Goal: Task Accomplishment & Management: Use online tool/utility

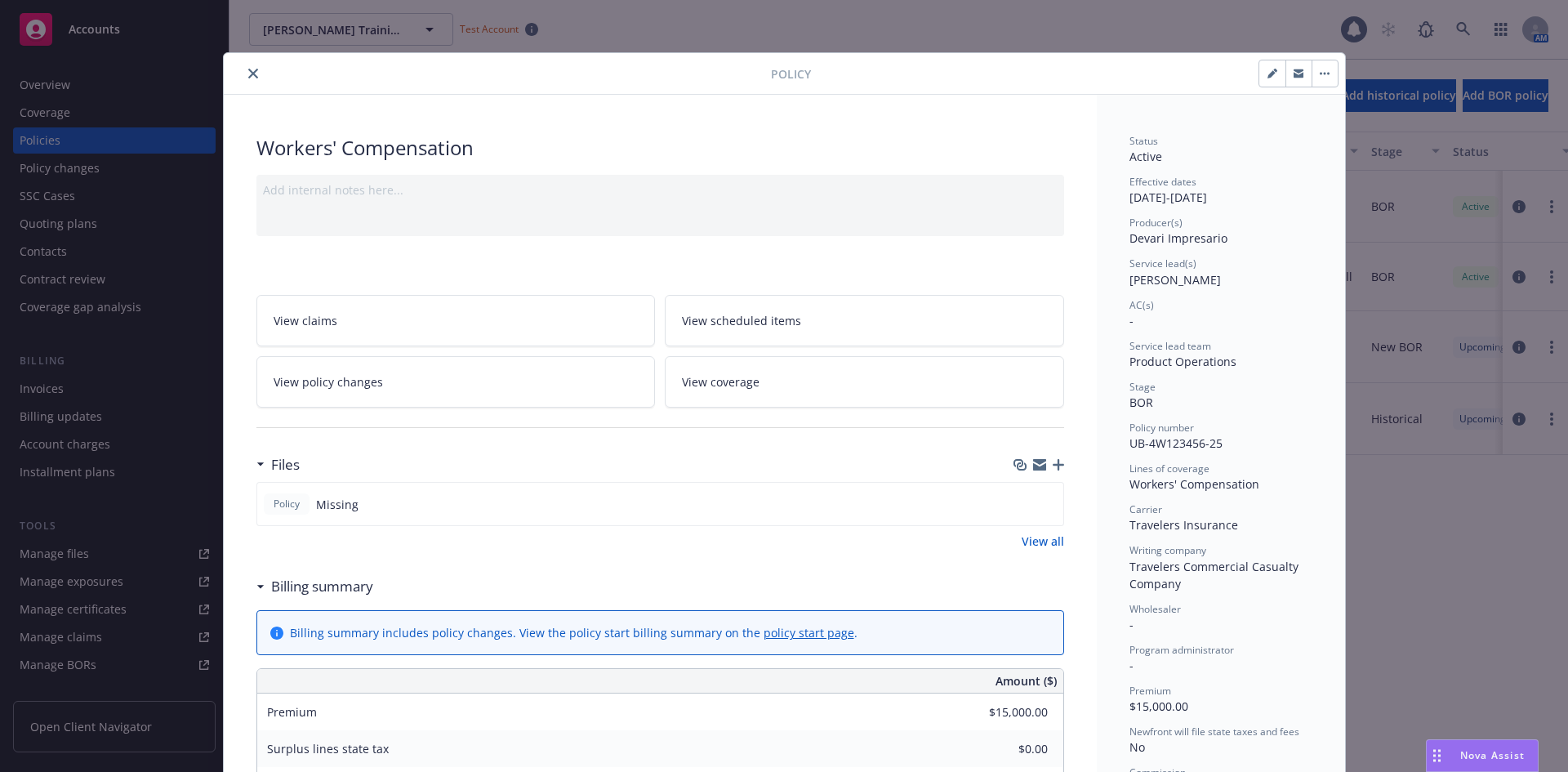
click at [243, 81] on button "close" at bounding box center [253, 73] width 20 height 20
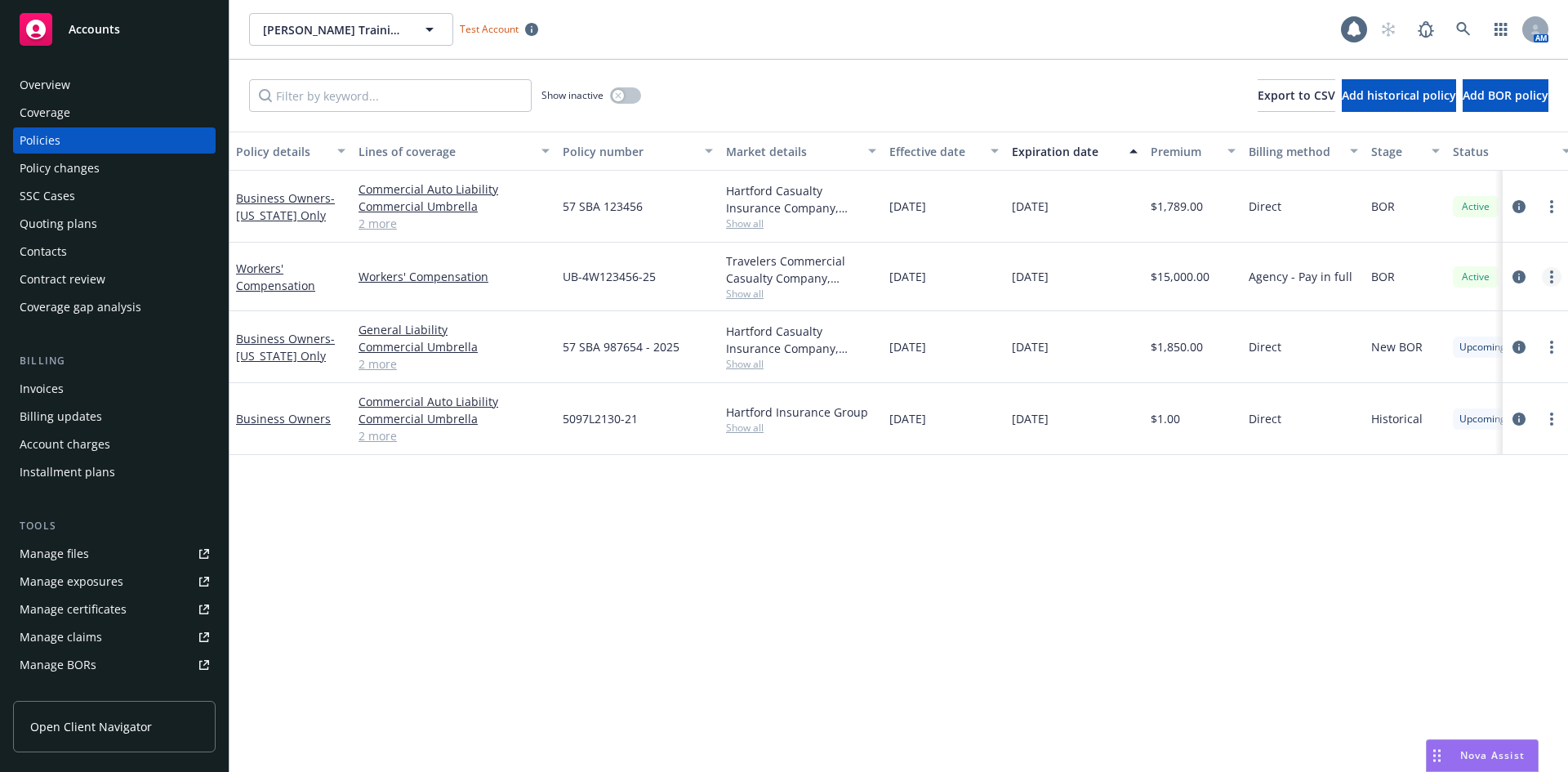
click at [1557, 279] on link "more" at bounding box center [1551, 276] width 20 height 20
click at [1487, 507] on link "Copy logging email" at bounding box center [1465, 506] width 192 height 33
click at [153, 39] on div "Accounts" at bounding box center [115, 29] width 190 height 33
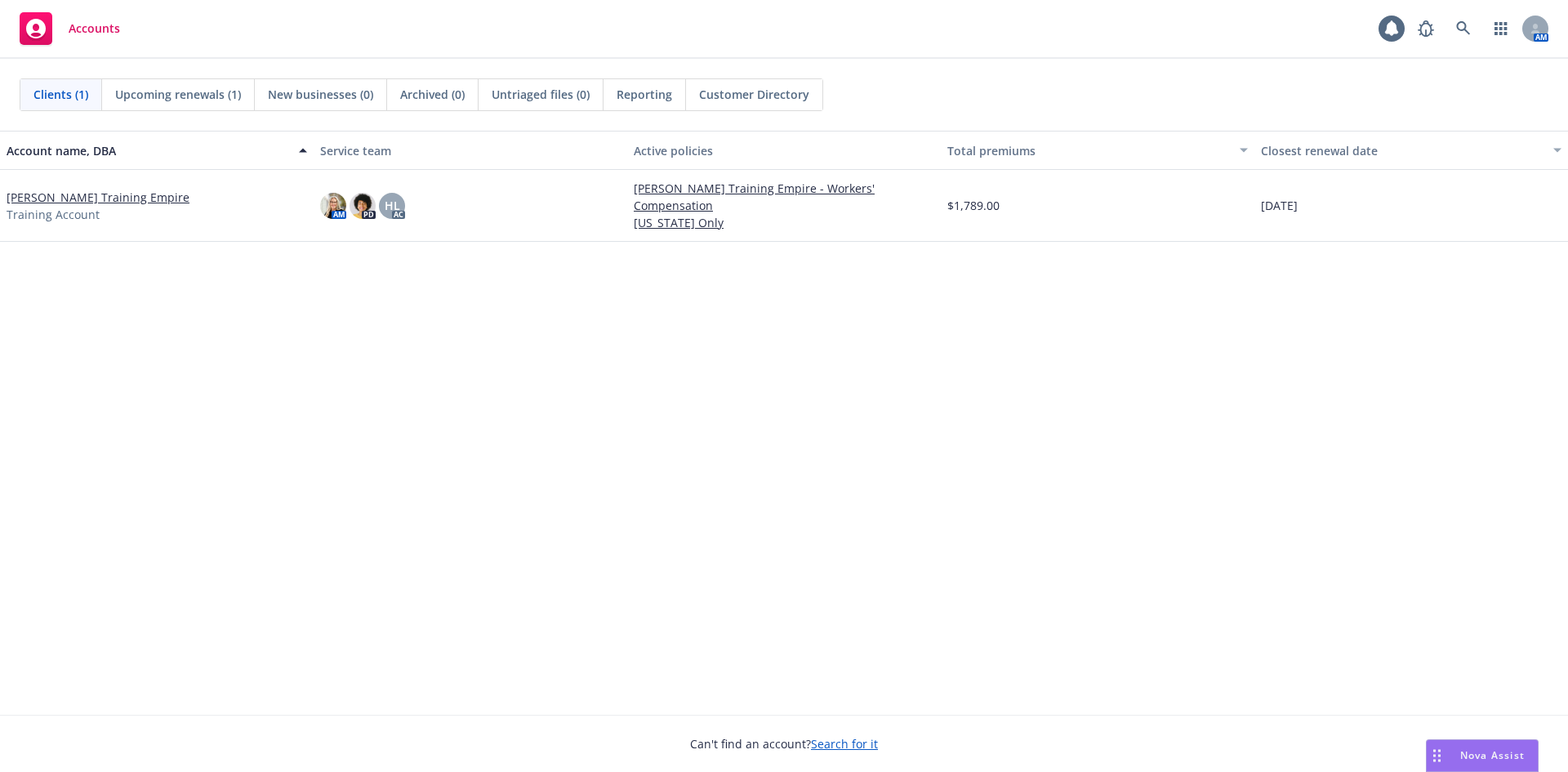
click at [115, 193] on link "[PERSON_NAME] Training Empire" at bounding box center [98, 197] width 183 height 17
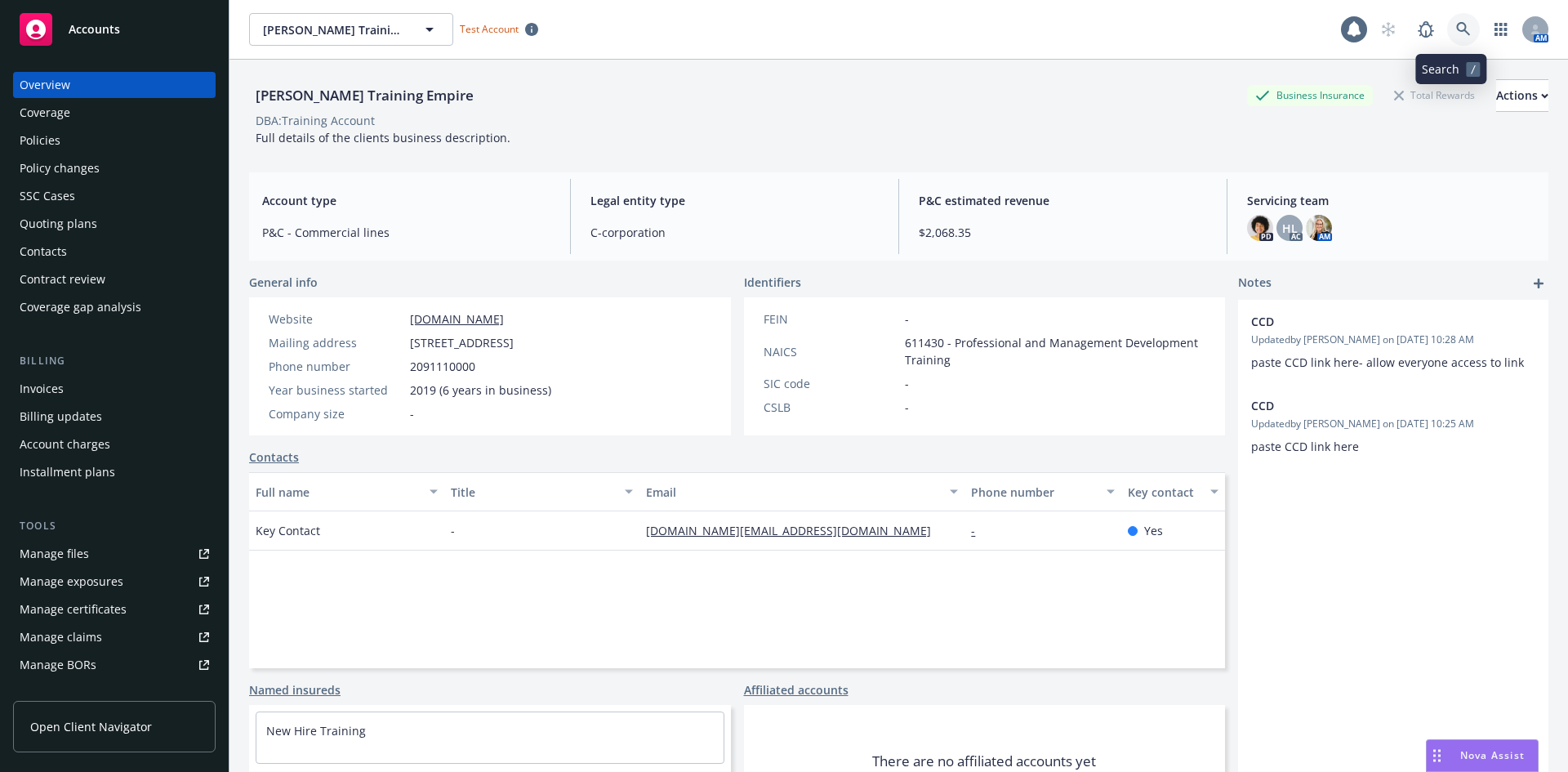
click at [1456, 28] on icon at bounding box center [1464, 29] width 15 height 15
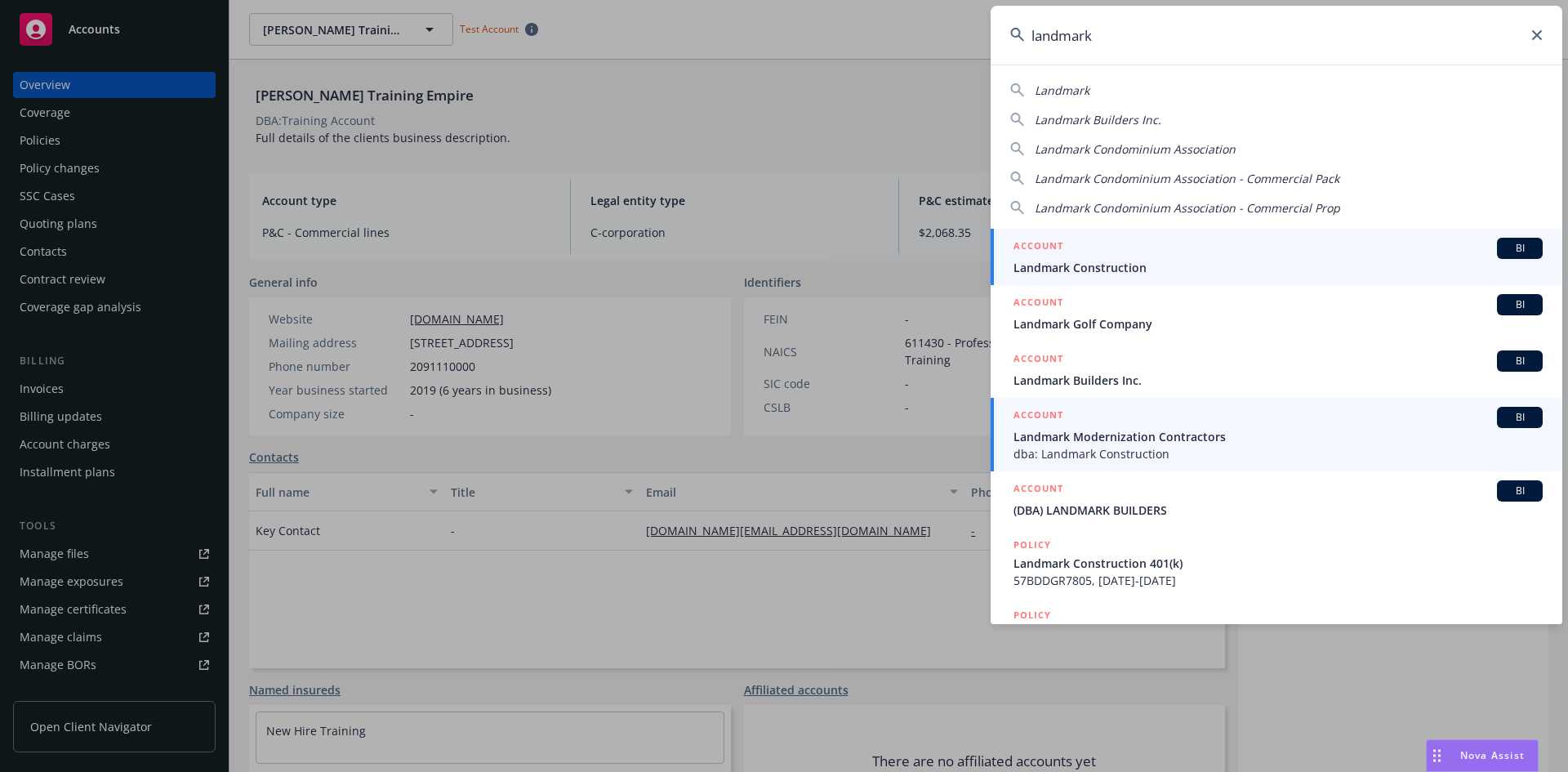
type input "landmark"
click at [1171, 432] on span "Landmark Modernization Contractors" at bounding box center [1278, 436] width 529 height 17
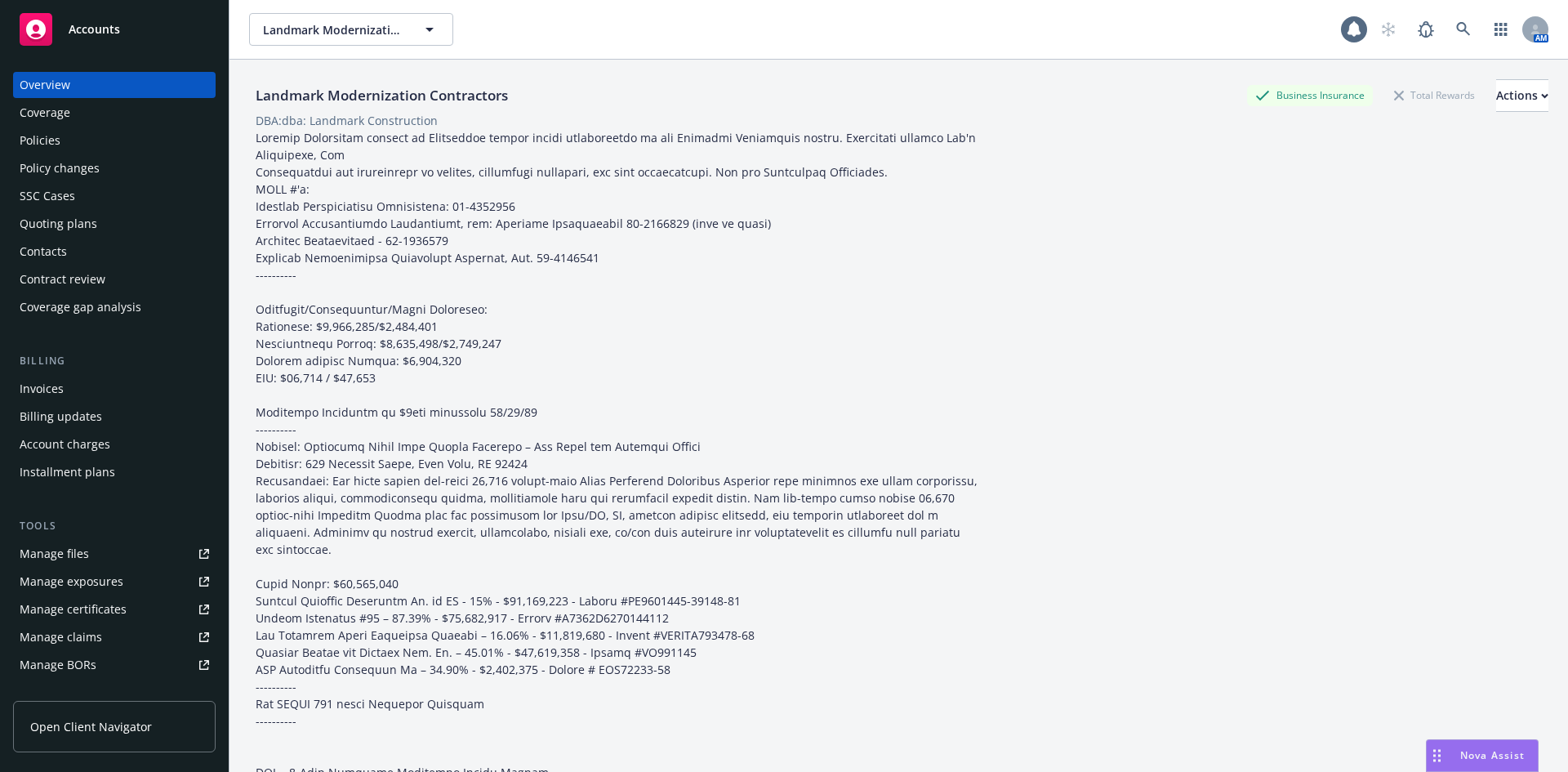
click at [90, 146] on div "Policies" at bounding box center [115, 141] width 190 height 26
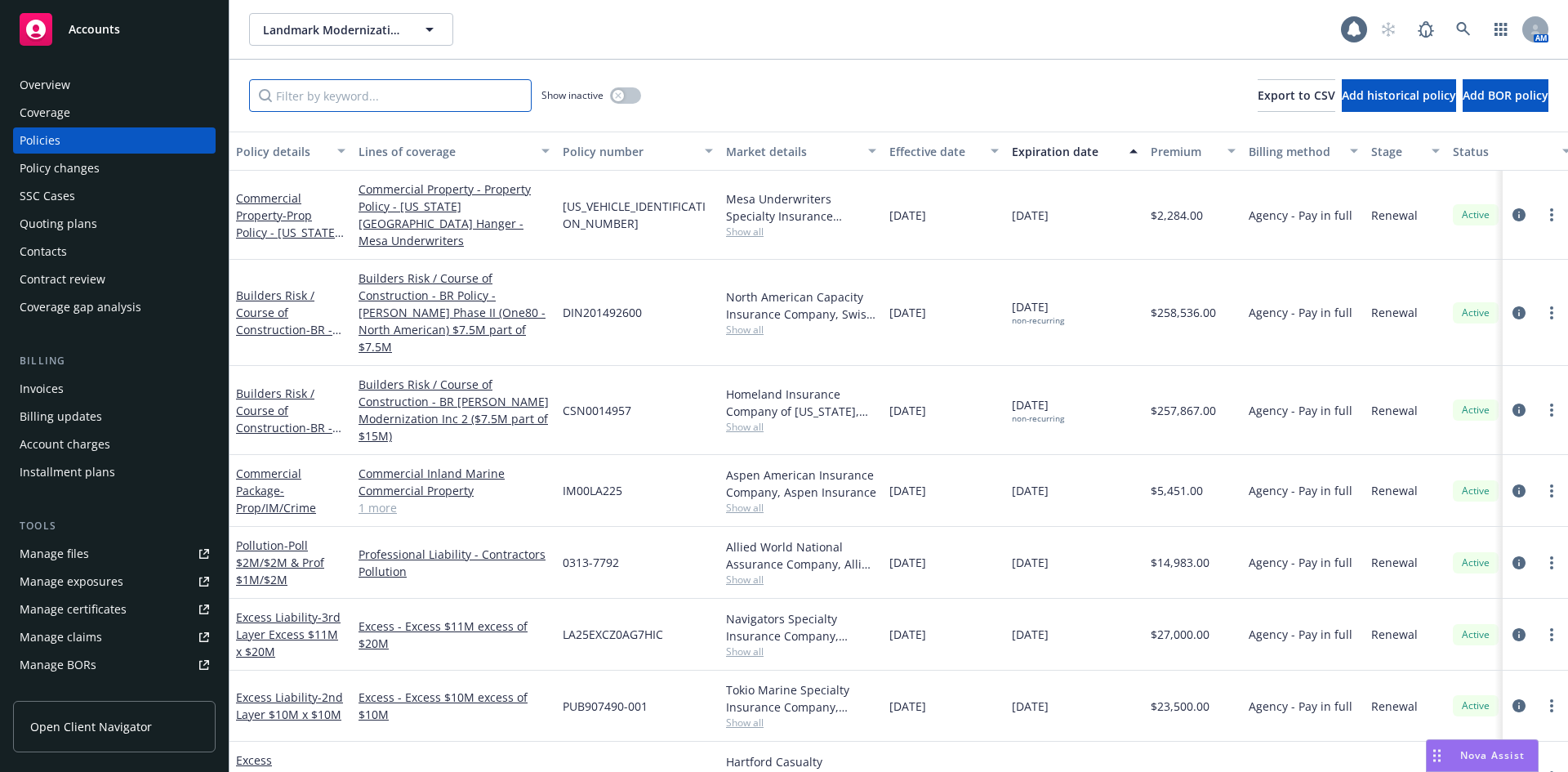
click at [314, 95] on input "Filter by keyword..." at bounding box center [390, 95] width 283 height 33
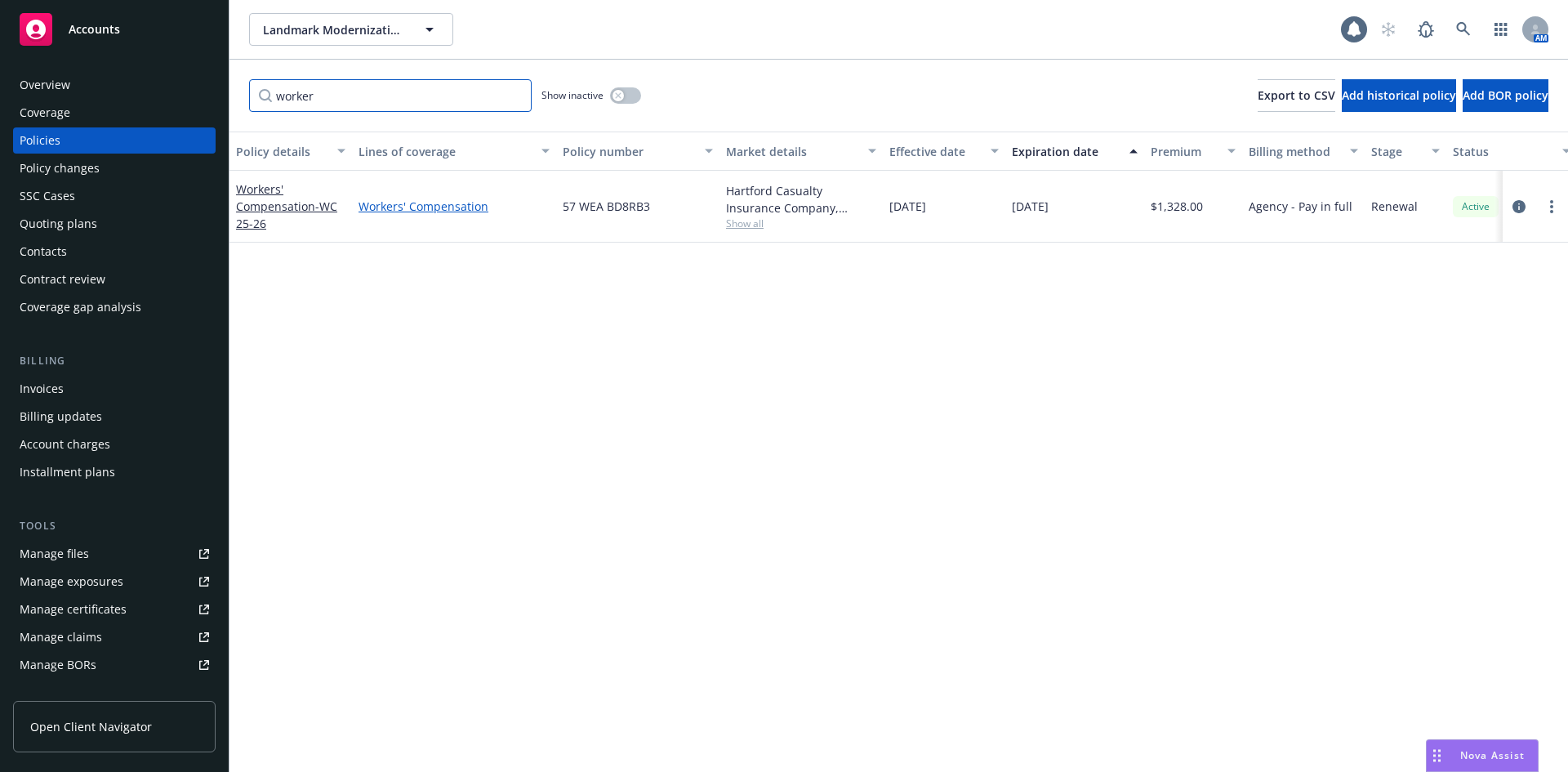
type input "worker"
click at [381, 204] on link "Workers' Compensation" at bounding box center [453, 206] width 191 height 17
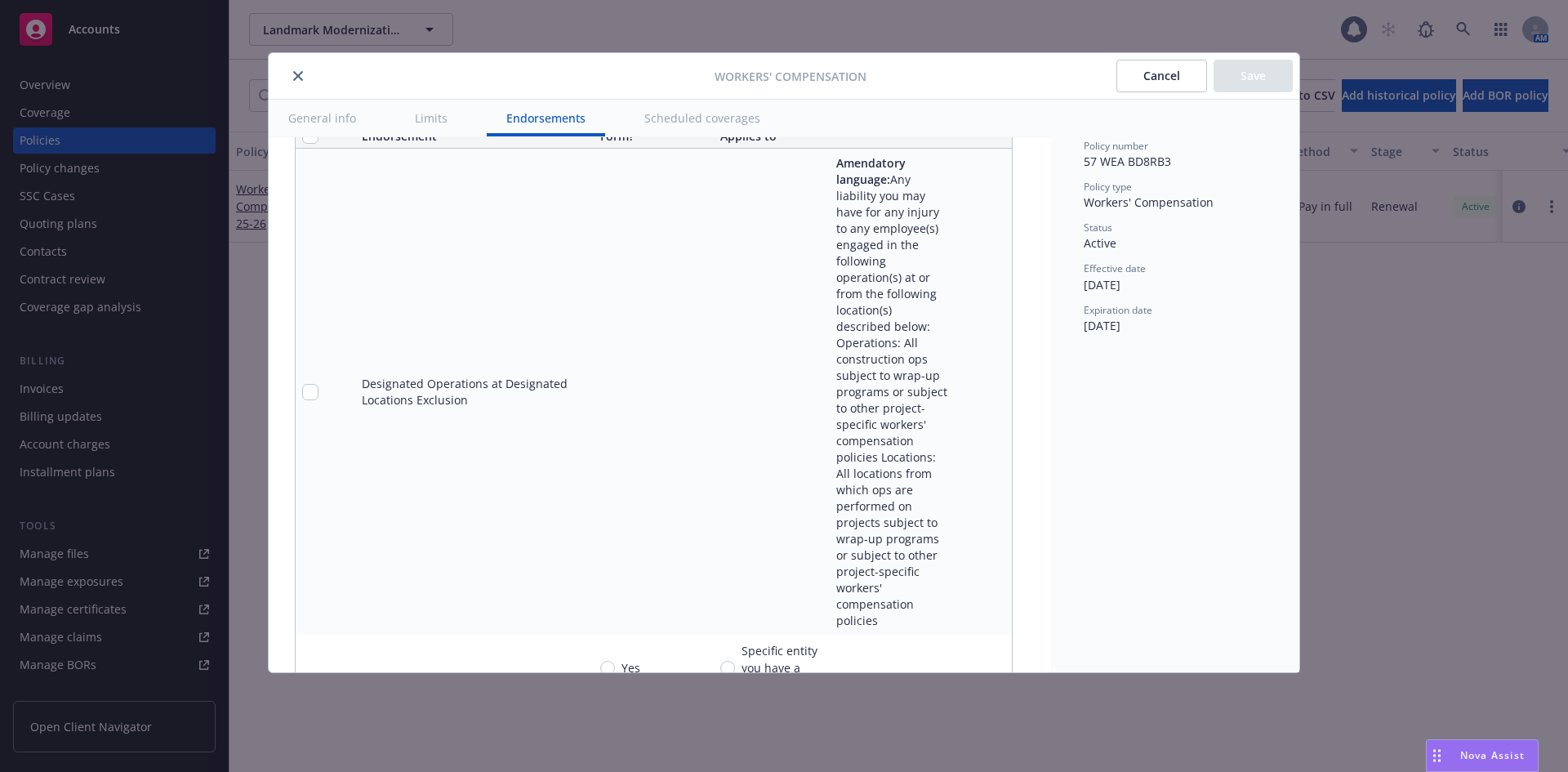
scroll to position [1980, 0]
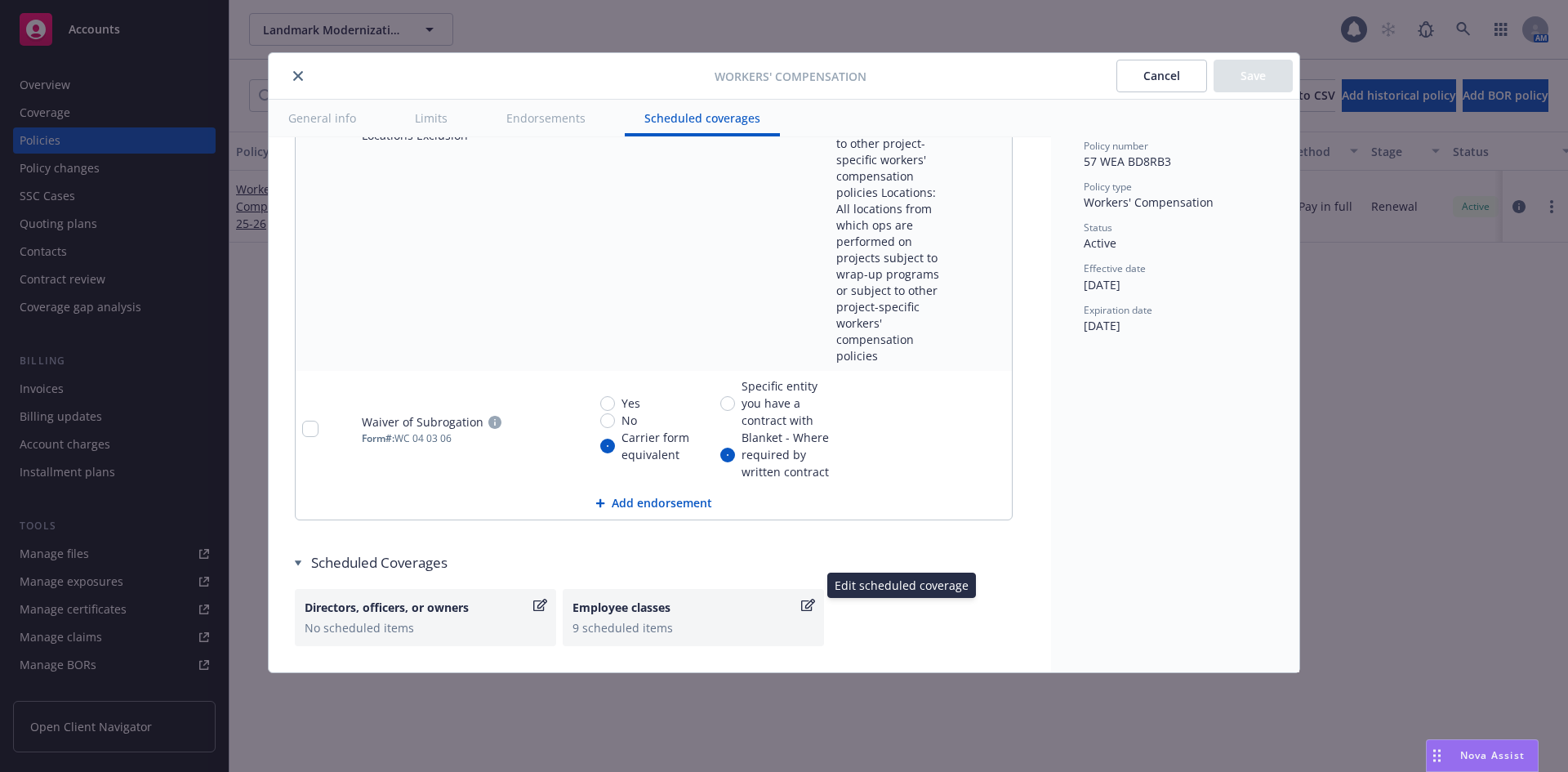
click at [803, 599] on icon "button" at bounding box center [808, 606] width 14 height 13
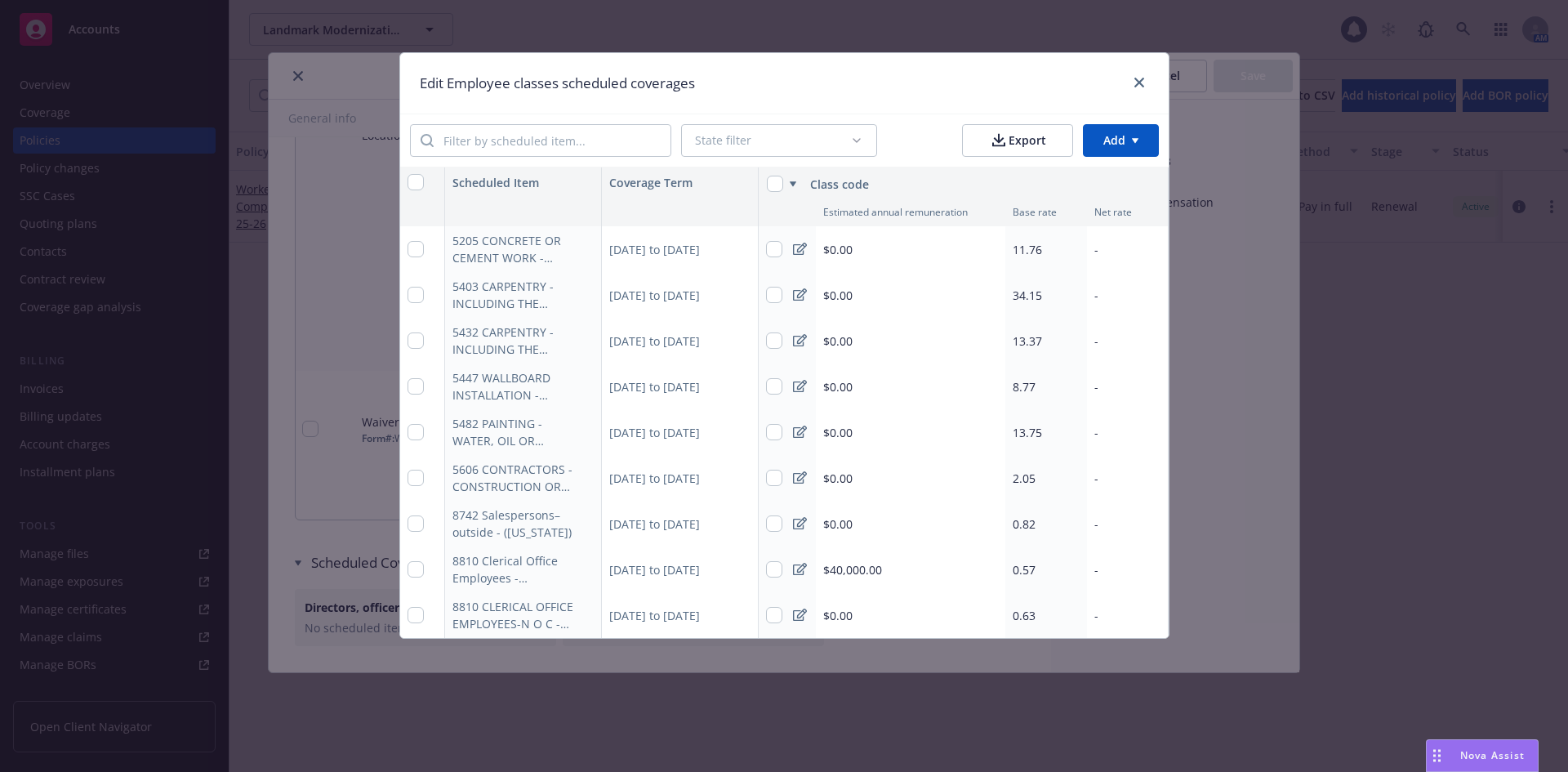
click at [1040, 251] on span "11.76" at bounding box center [1027, 249] width 29 height 16
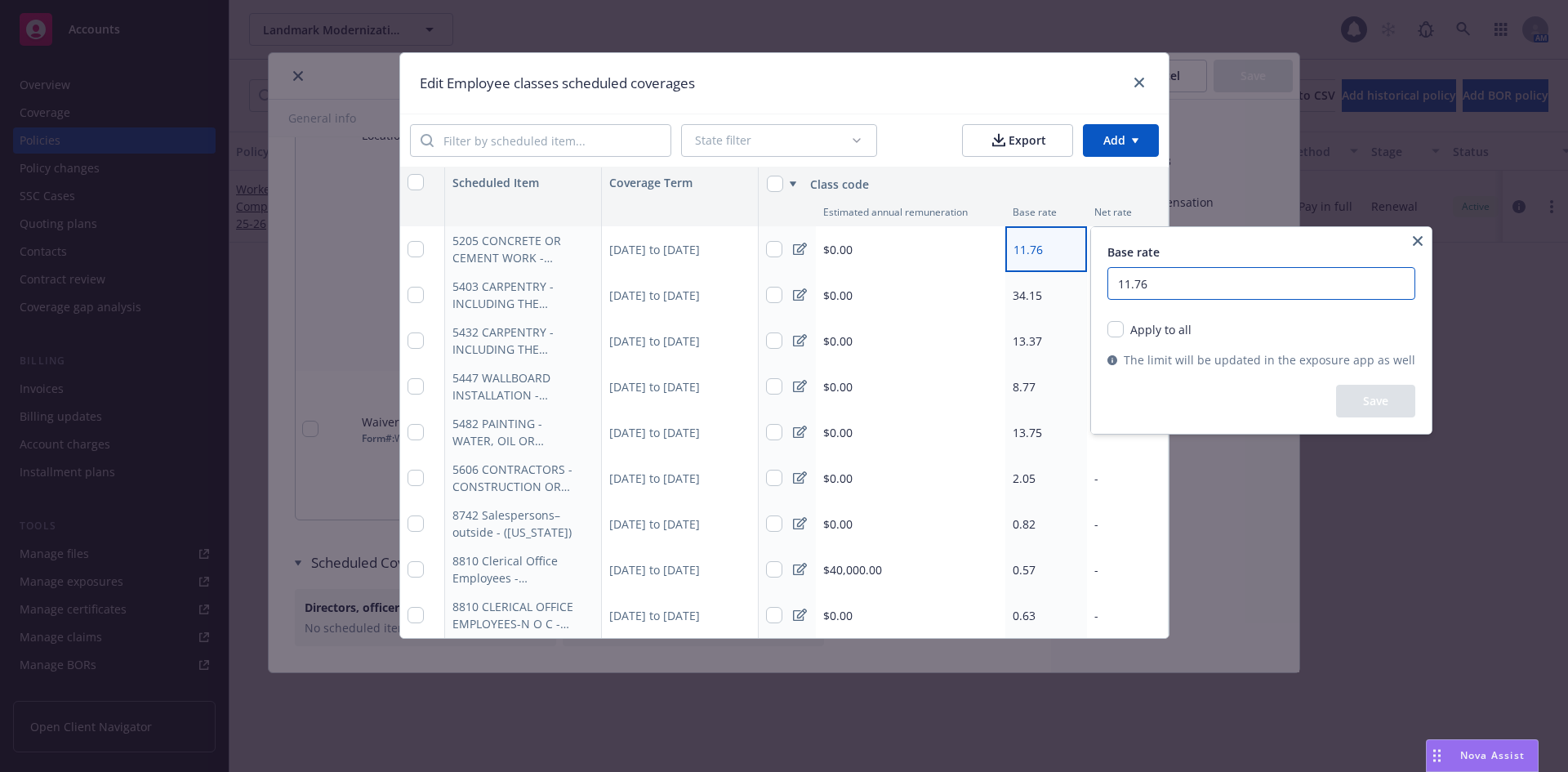
click at [1166, 282] on input "11.76" at bounding box center [1261, 283] width 307 height 33
drag, startPoint x: 1166, startPoint y: 282, endPoint x: 1113, endPoint y: 283, distance: 53.0
click at [1113, 283] on input "11.76" at bounding box center [1261, 283] width 307 height 33
type input "12.15"
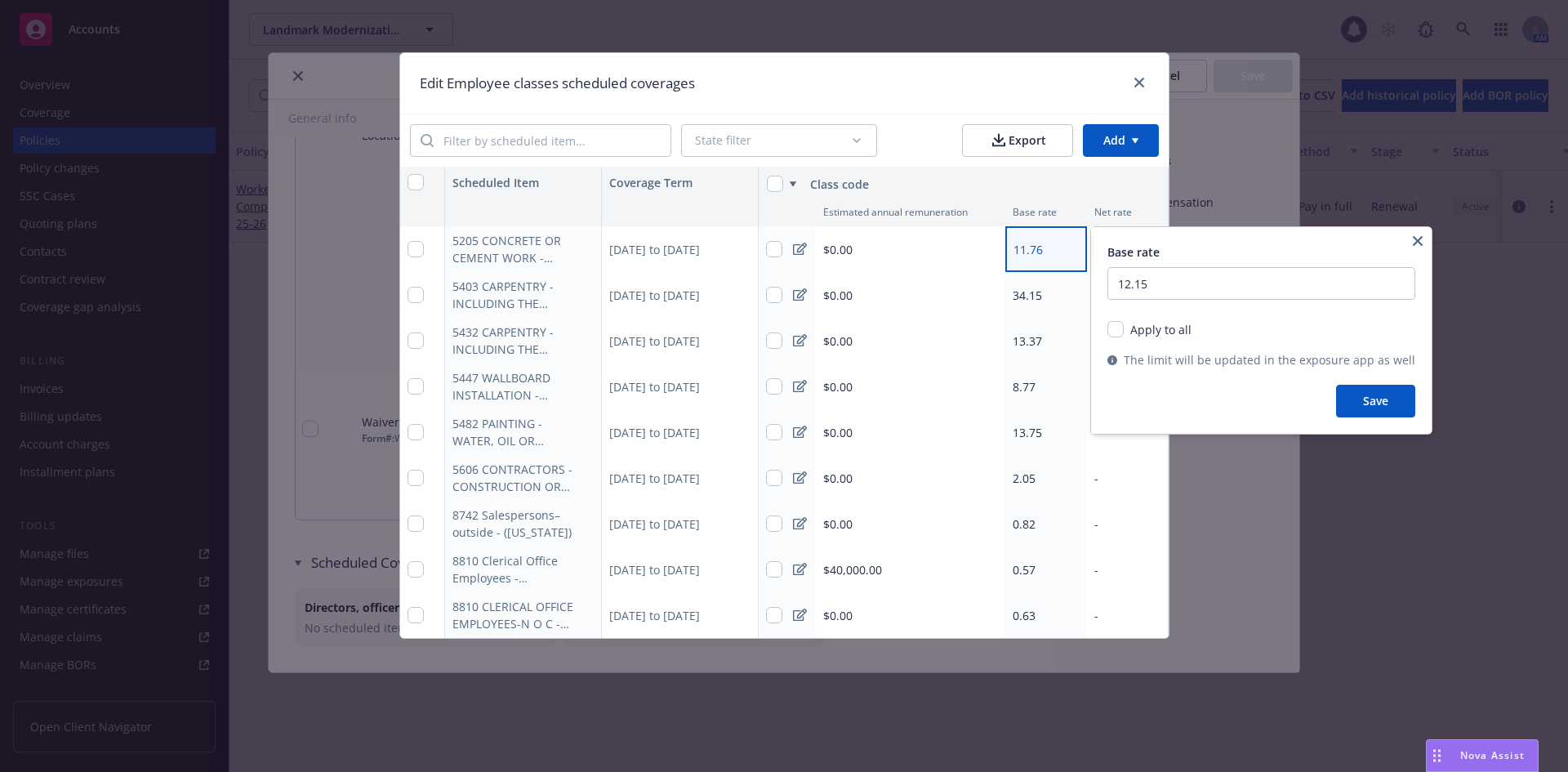
click at [1358, 404] on button "Save" at bounding box center [1375, 401] width 79 height 33
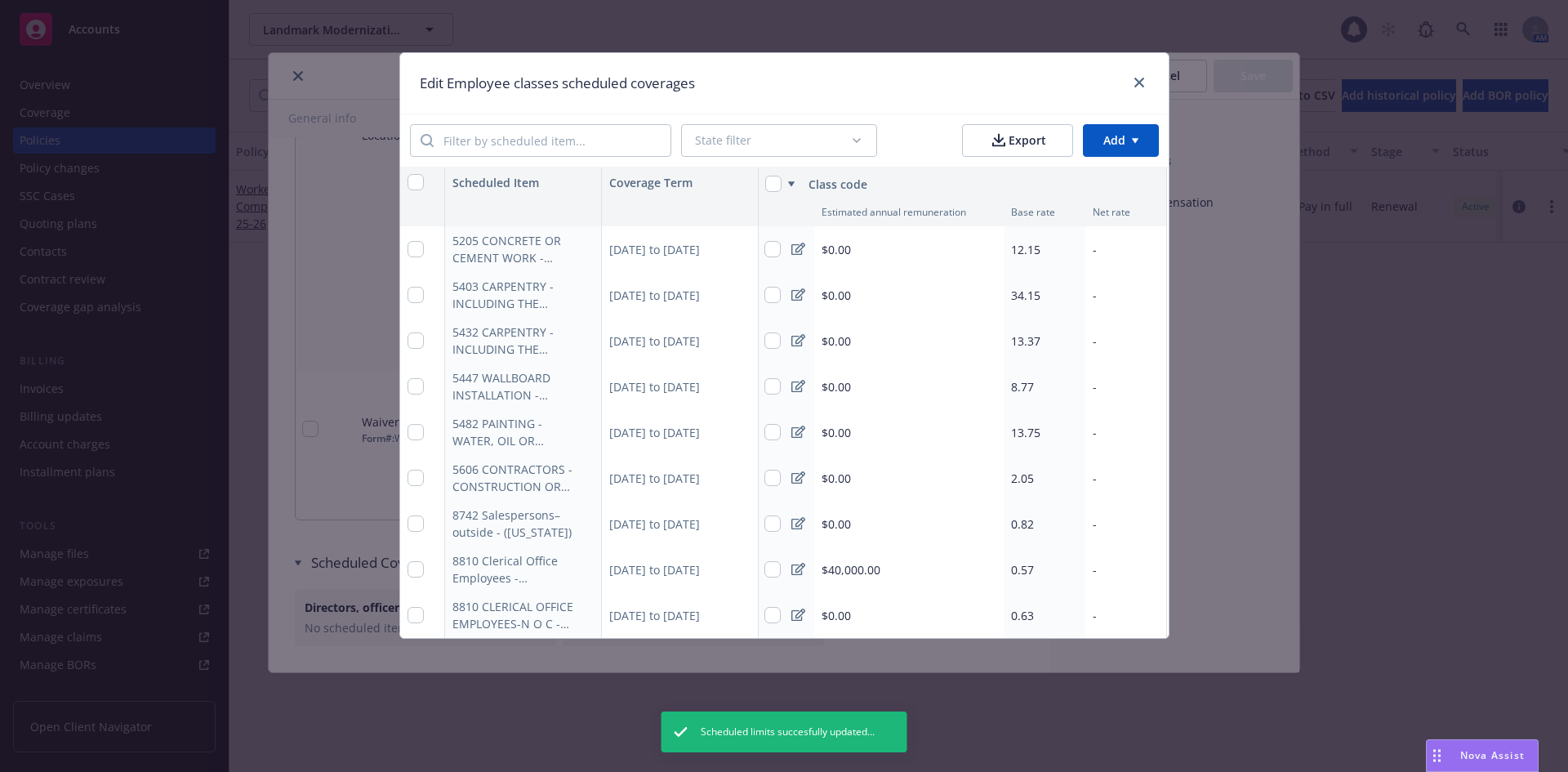
scroll to position [0, 0]
click at [1023, 341] on span "13.37" at bounding box center [1027, 340] width 29 height 16
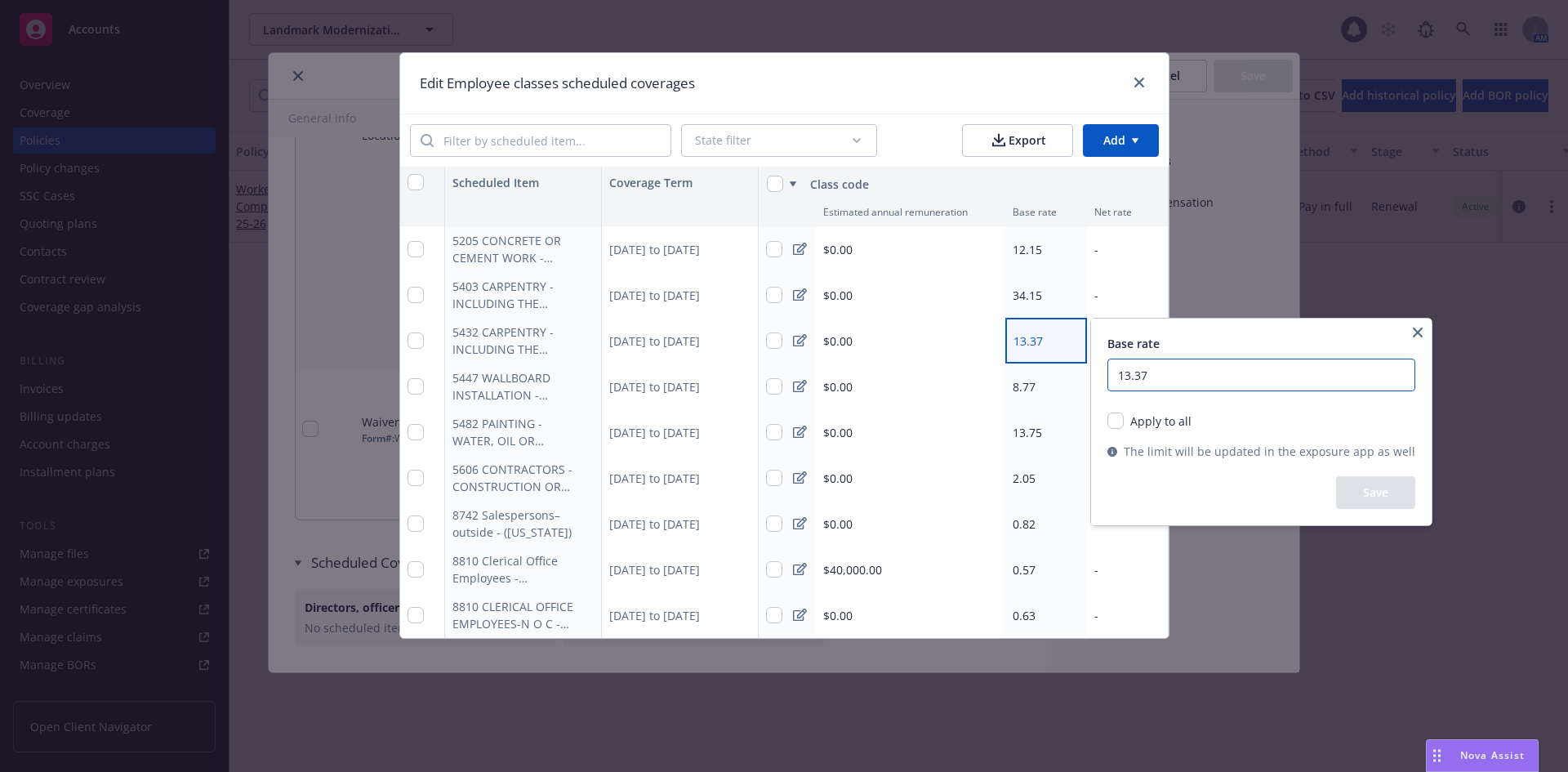
click at [1179, 368] on input "13.37" at bounding box center [1261, 374] width 307 height 33
drag, startPoint x: 1158, startPoint y: 373, endPoint x: 1113, endPoint y: 374, distance: 45.0
click at [1113, 374] on input "13.37" at bounding box center [1261, 374] width 307 height 33
type input "15.26"
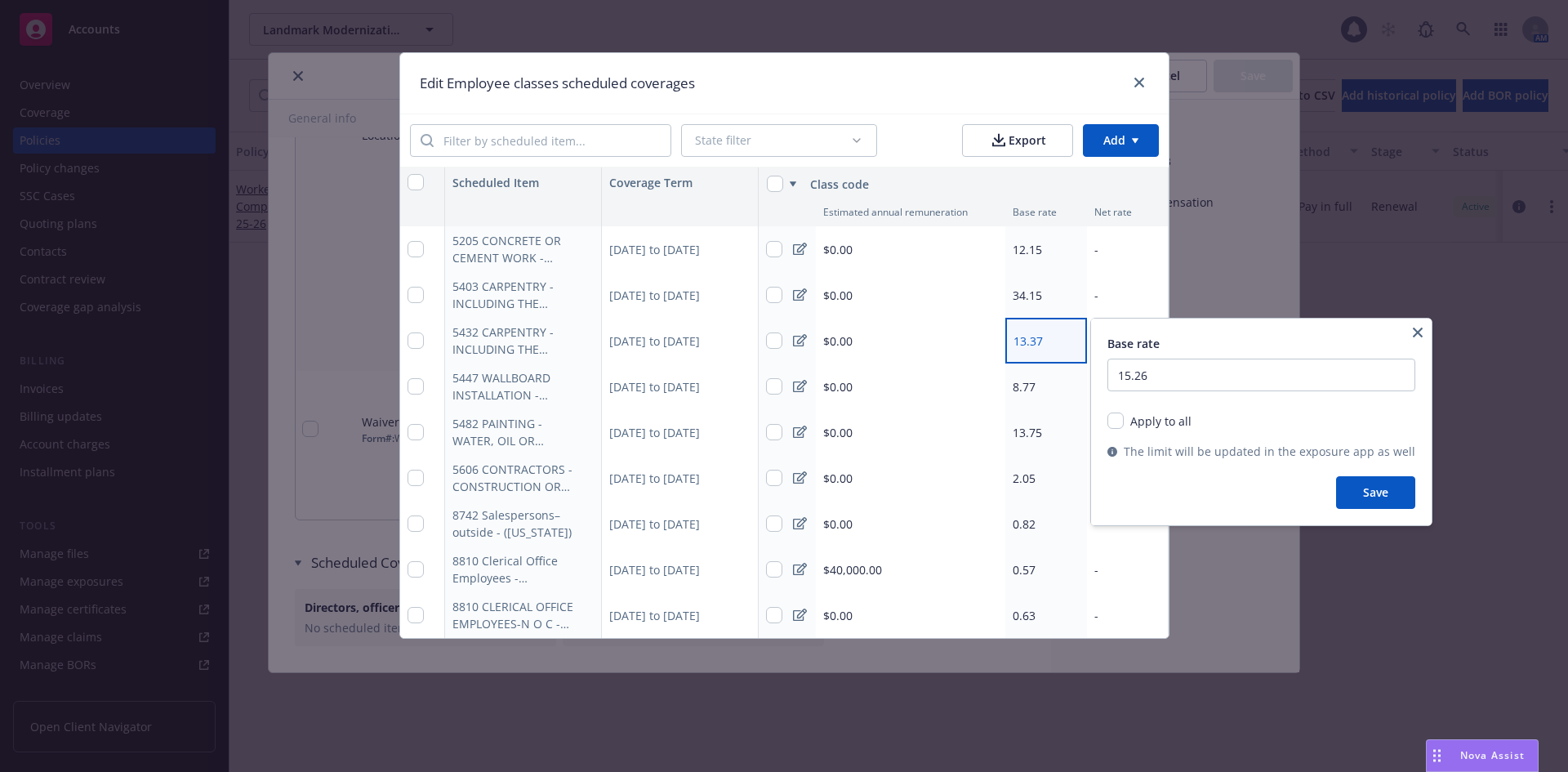
click at [1356, 485] on button "Save" at bounding box center [1375, 492] width 79 height 33
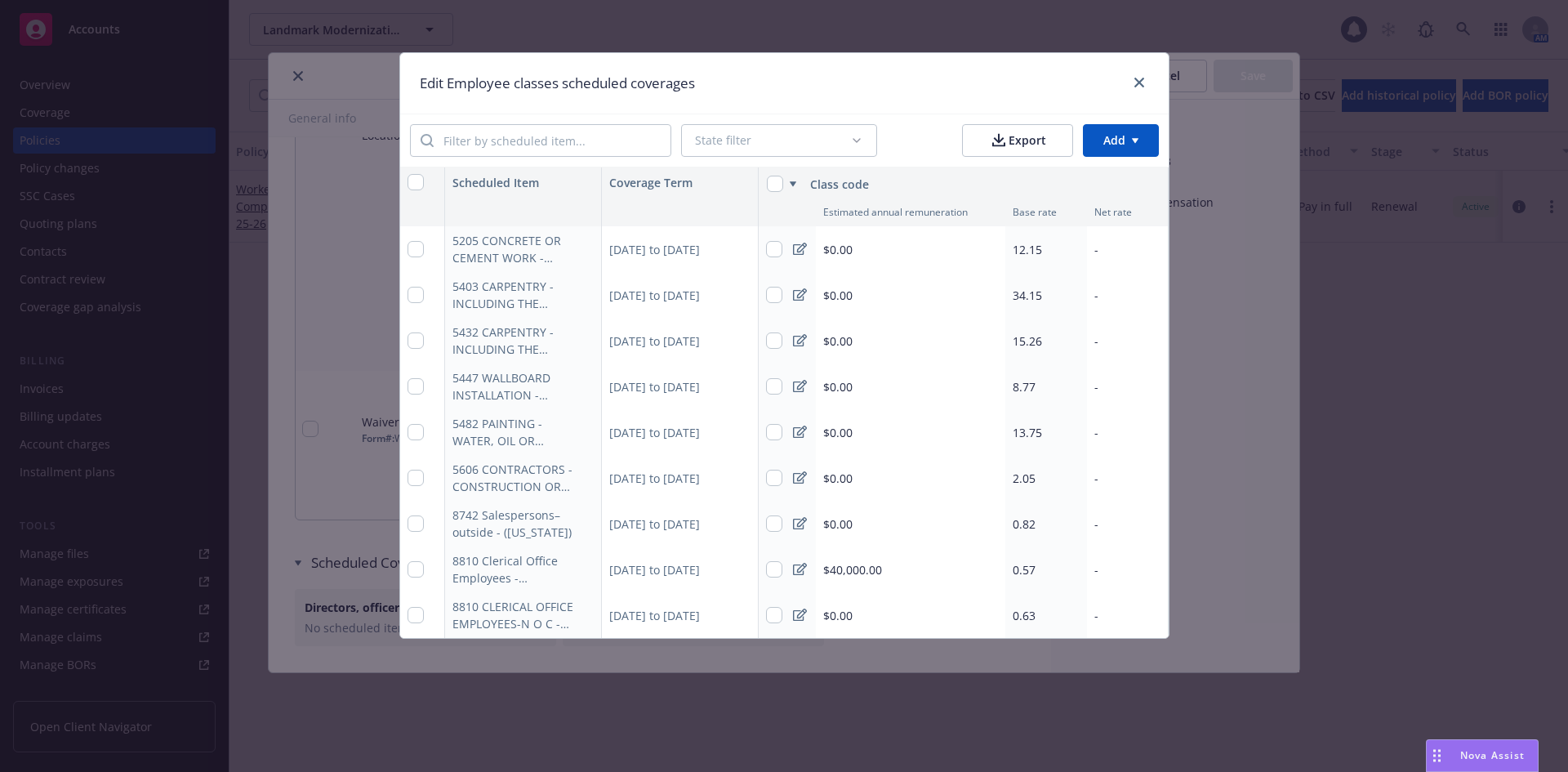
click at [1035, 439] on span "13.75" at bounding box center [1027, 433] width 29 height 16
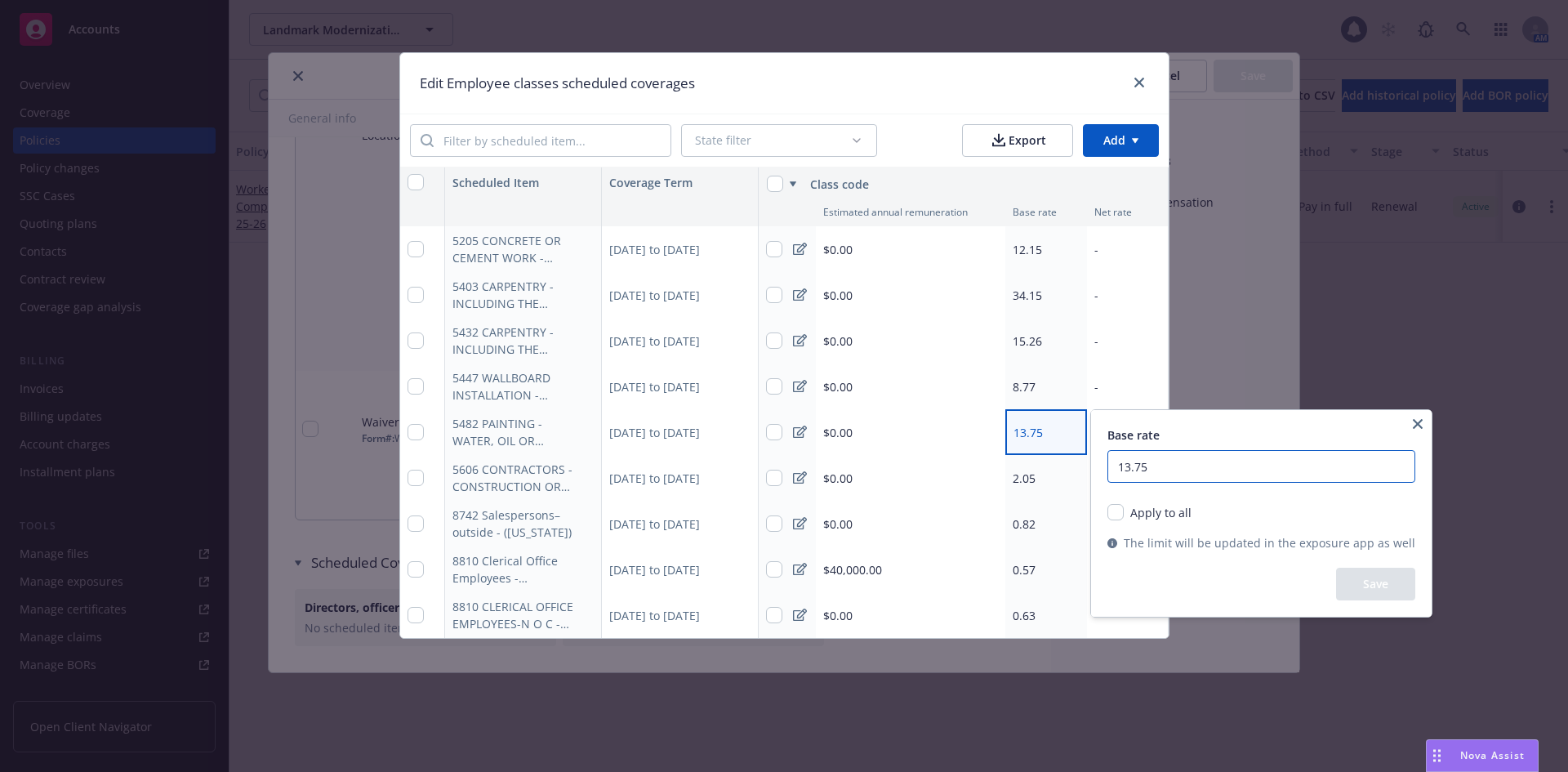
click at [1175, 469] on input "13.75" at bounding box center [1261, 466] width 307 height 33
type input "13.9"
click at [1356, 573] on button "Save" at bounding box center [1375, 584] width 79 height 33
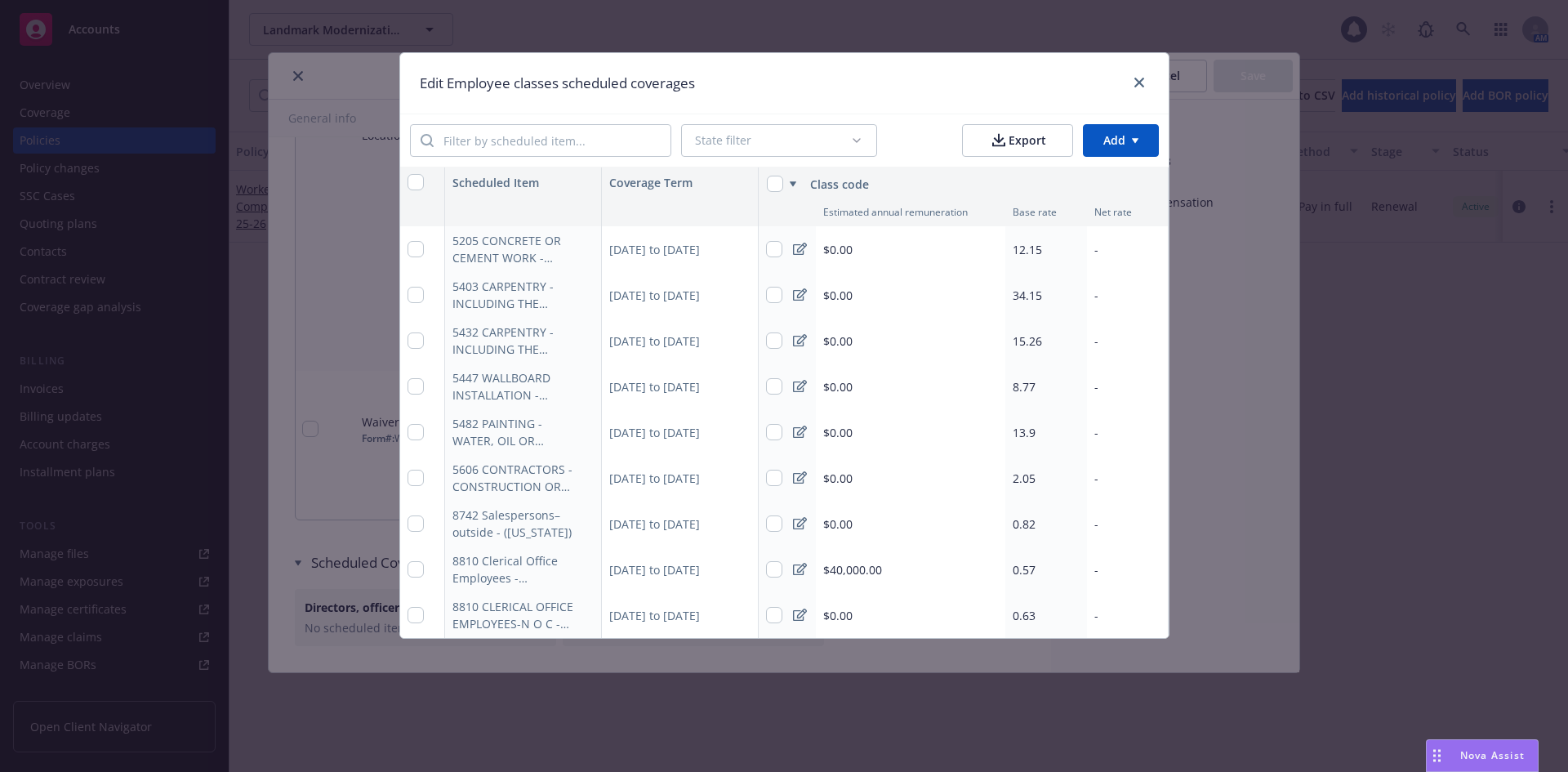
click at [1055, 480] on div "2.05" at bounding box center [1045, 478] width 82 height 46
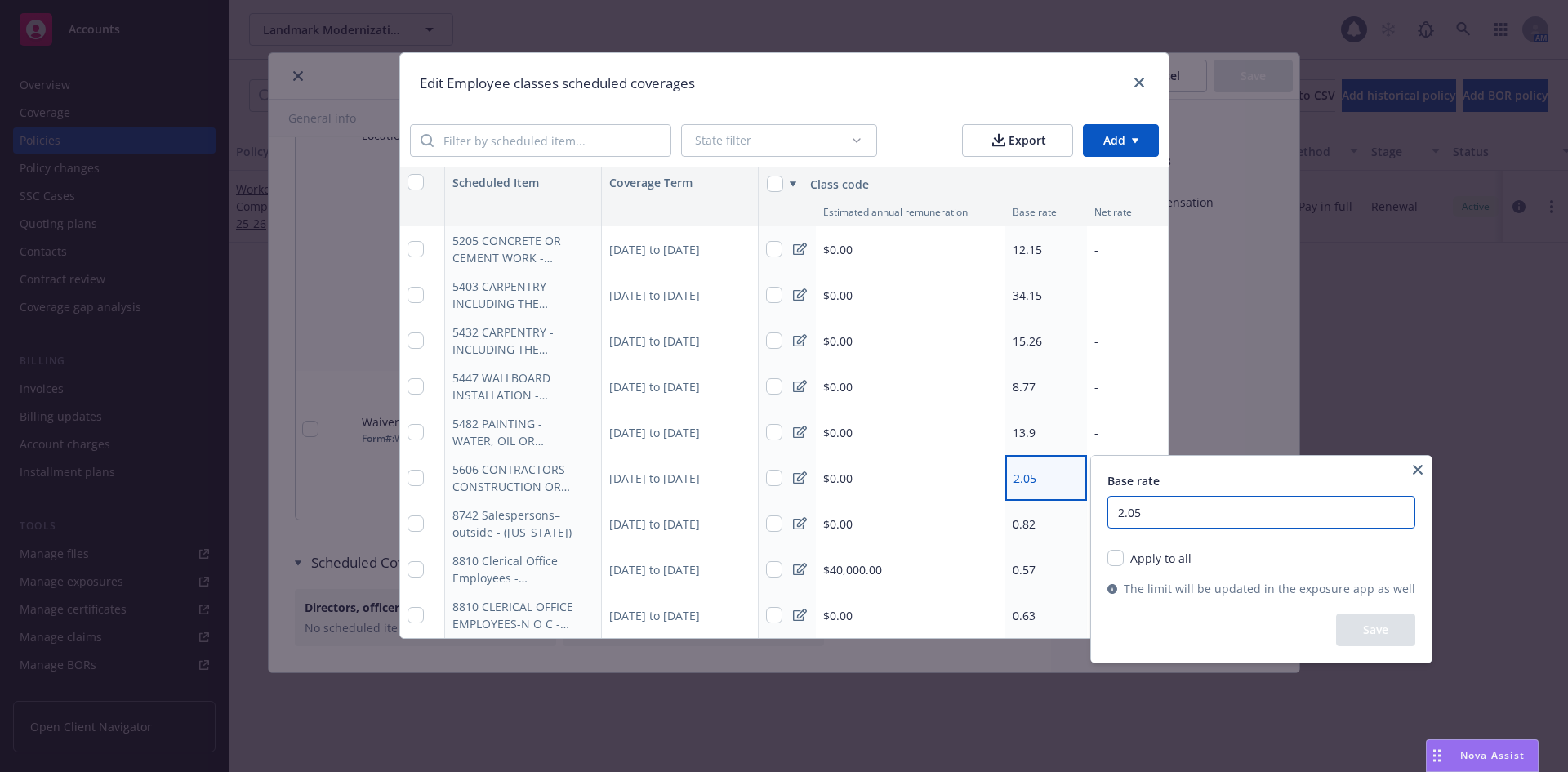
click at [1168, 510] on input "2.05" at bounding box center [1261, 512] width 307 height 33
type input "2.18"
click at [1372, 628] on button "Save" at bounding box center [1375, 629] width 79 height 33
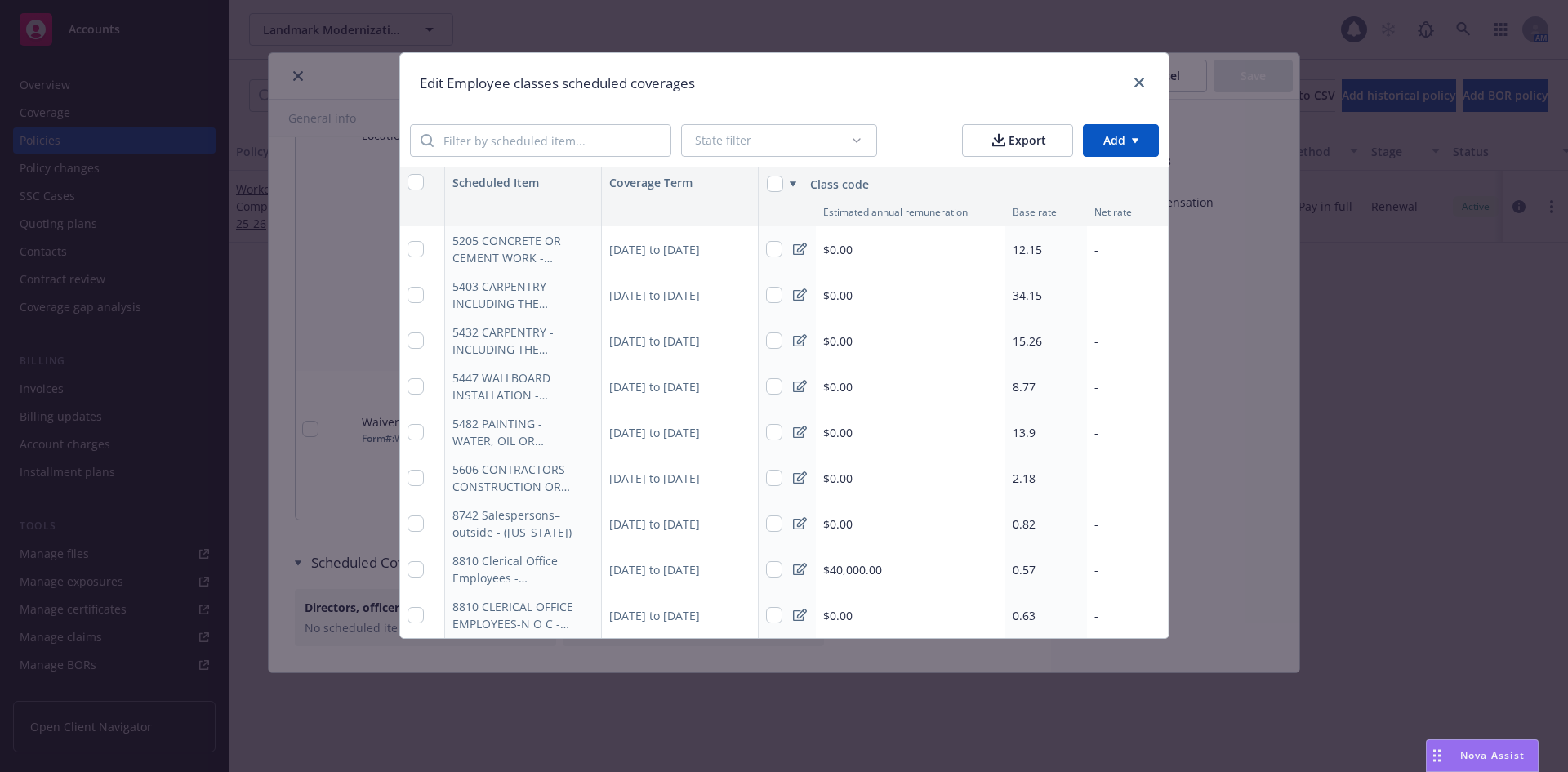
click at [1058, 383] on div "8.77" at bounding box center [1045, 386] width 82 height 46
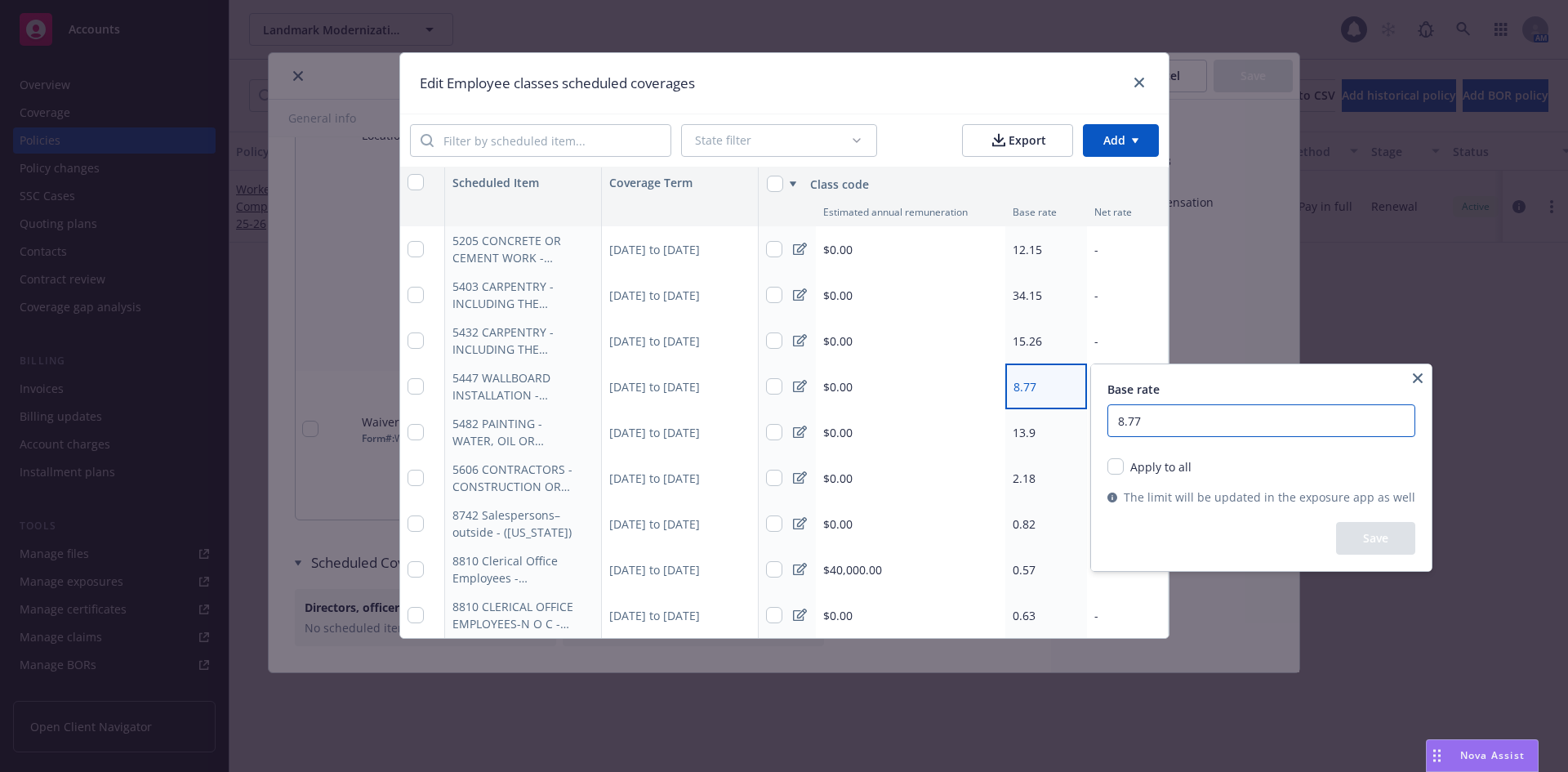
click at [1157, 418] on input "8.77" at bounding box center [1261, 420] width 307 height 33
type input "8.48"
click at [1351, 528] on button "Save" at bounding box center [1375, 538] width 79 height 33
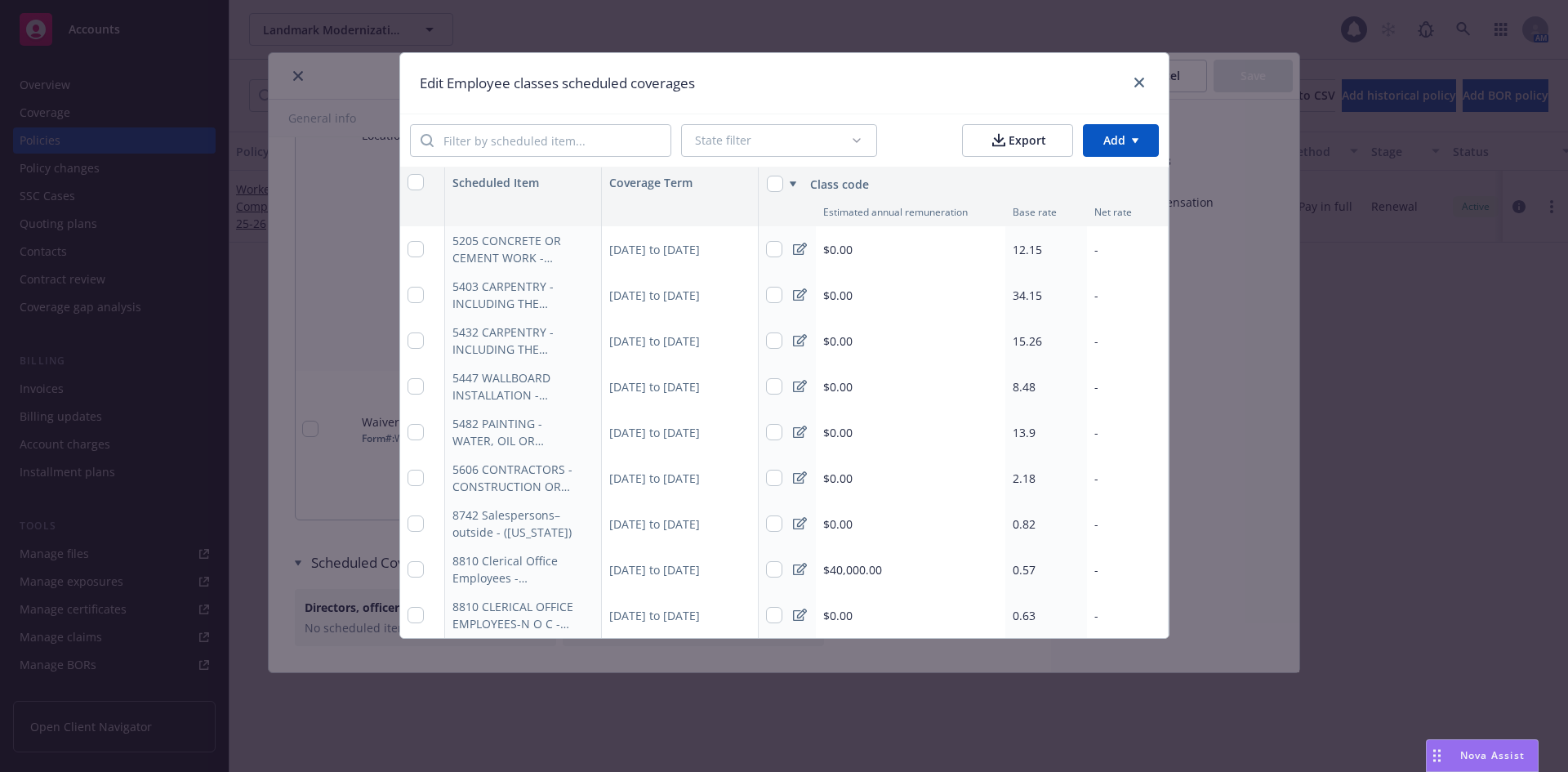
click at [1034, 298] on span "34.15" at bounding box center [1027, 295] width 29 height 16
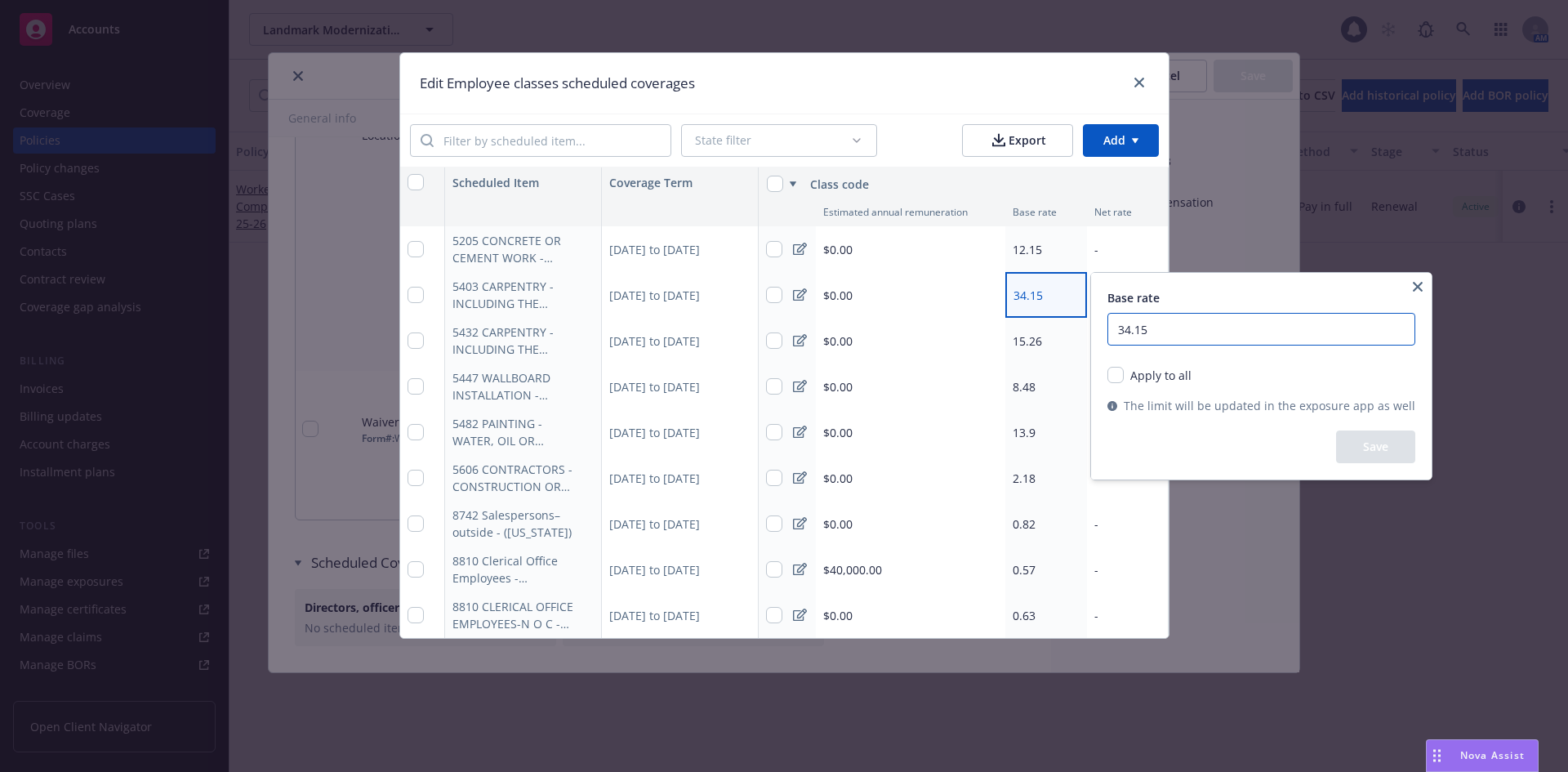
click at [1161, 322] on input "34.15" at bounding box center [1261, 329] width 307 height 33
type input "34.46"
click at [1360, 441] on button "Save" at bounding box center [1375, 447] width 79 height 33
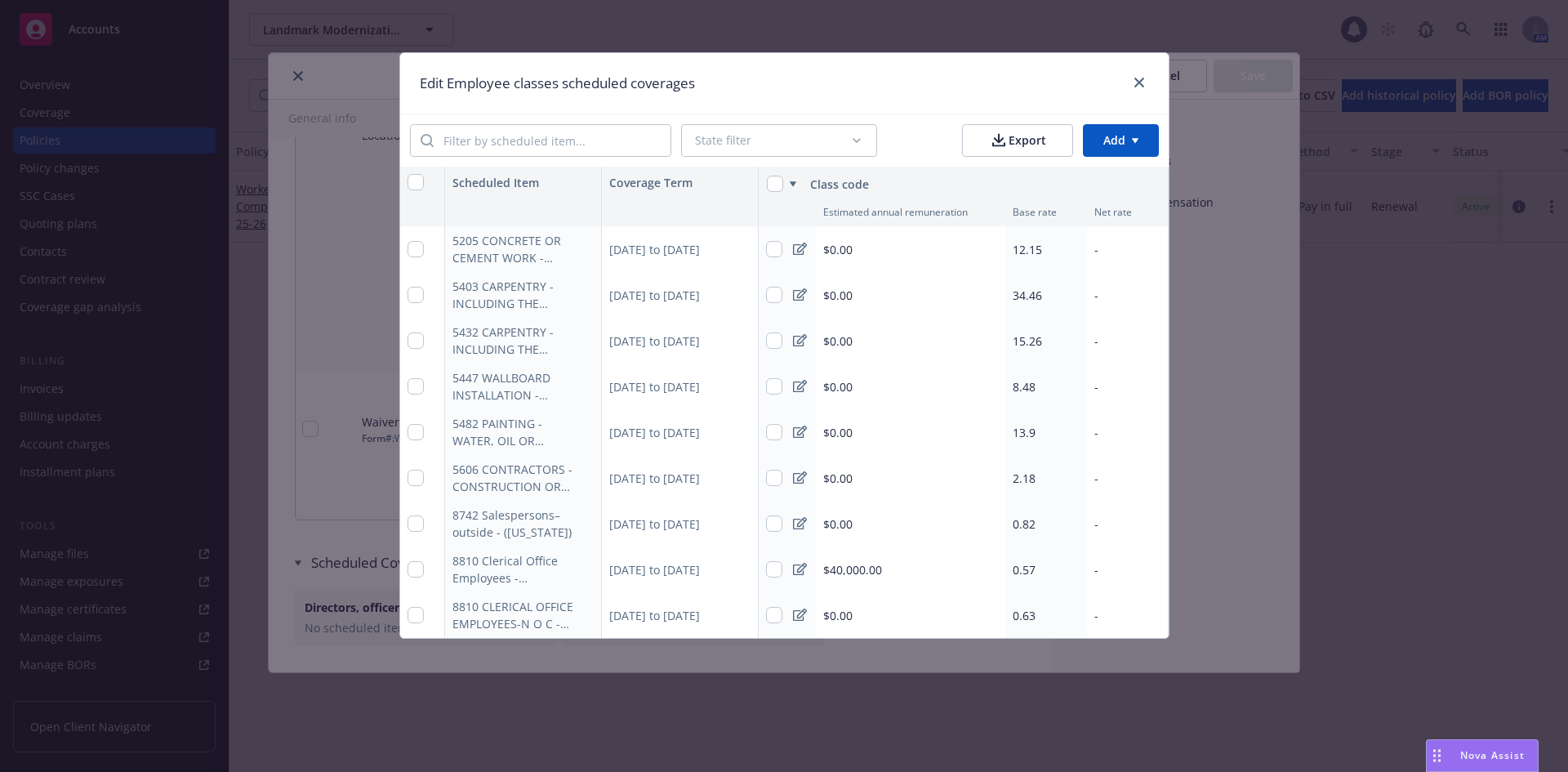
click at [1037, 621] on div "0.63" at bounding box center [1045, 615] width 82 height 46
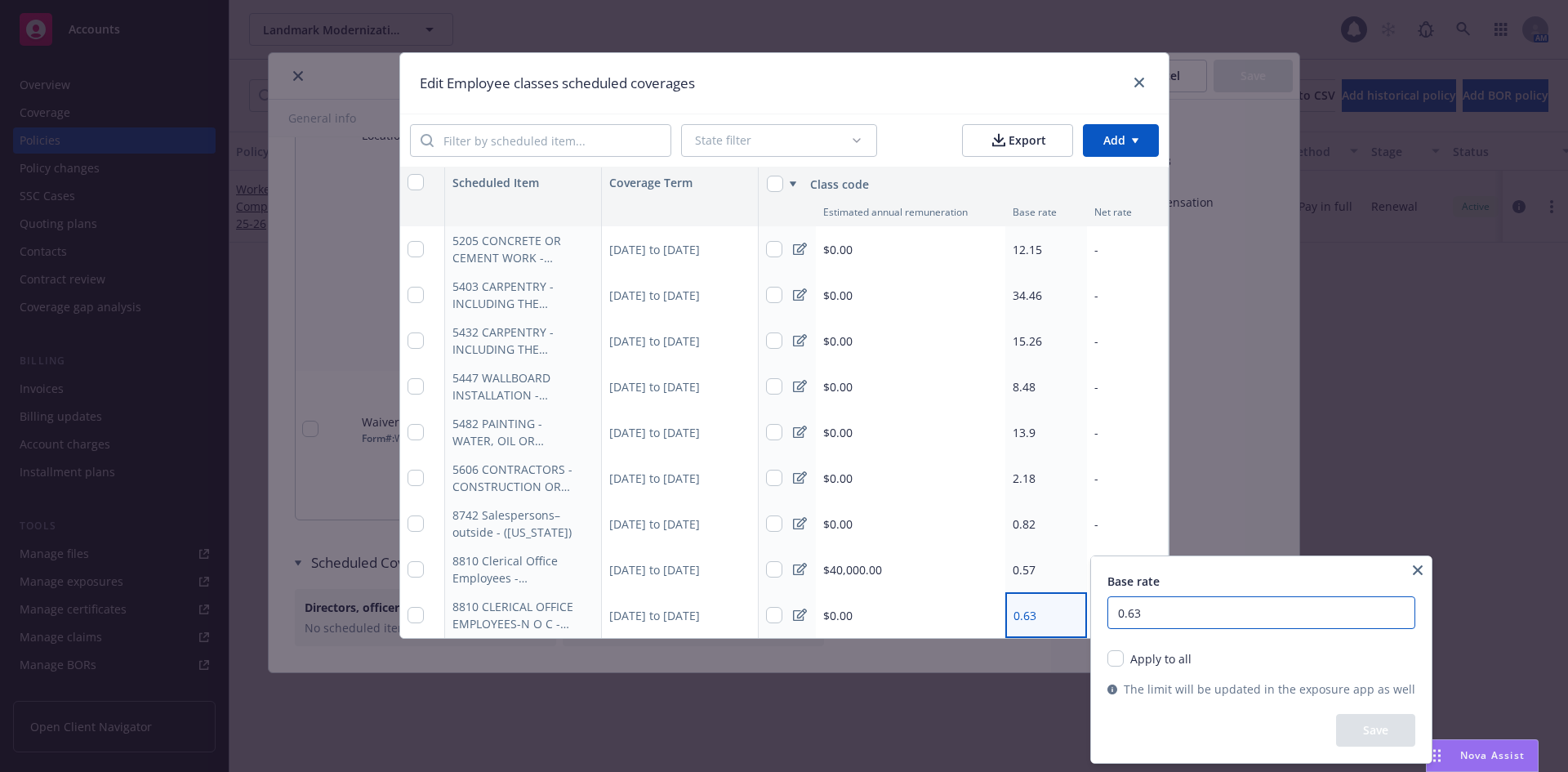
click at [1148, 620] on input "0.63" at bounding box center [1261, 612] width 307 height 33
type input "0.57"
click at [1357, 729] on button "Save" at bounding box center [1375, 730] width 79 height 33
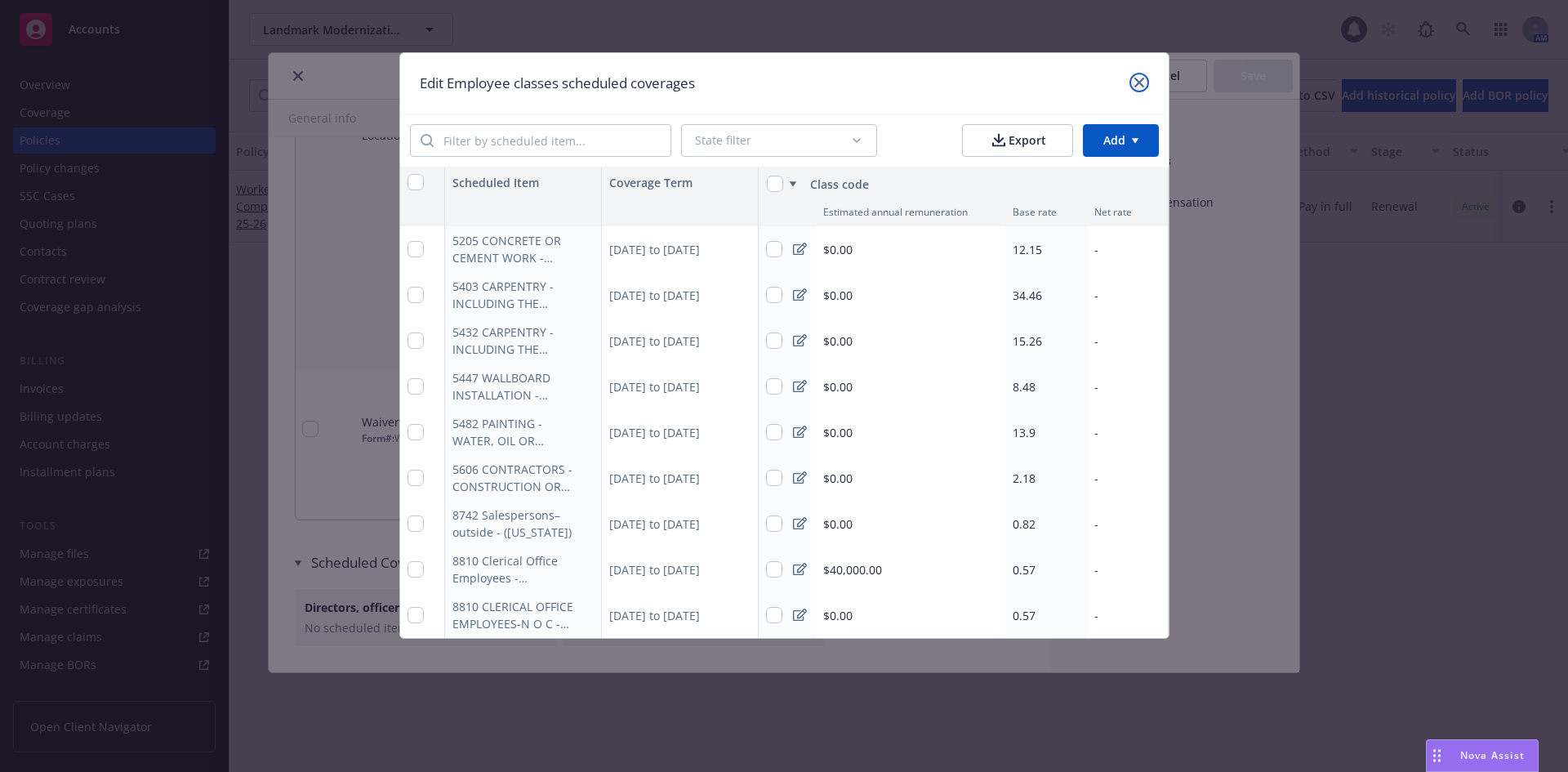
click at [1138, 84] on icon "close" at bounding box center [1139, 83] width 9 height 9
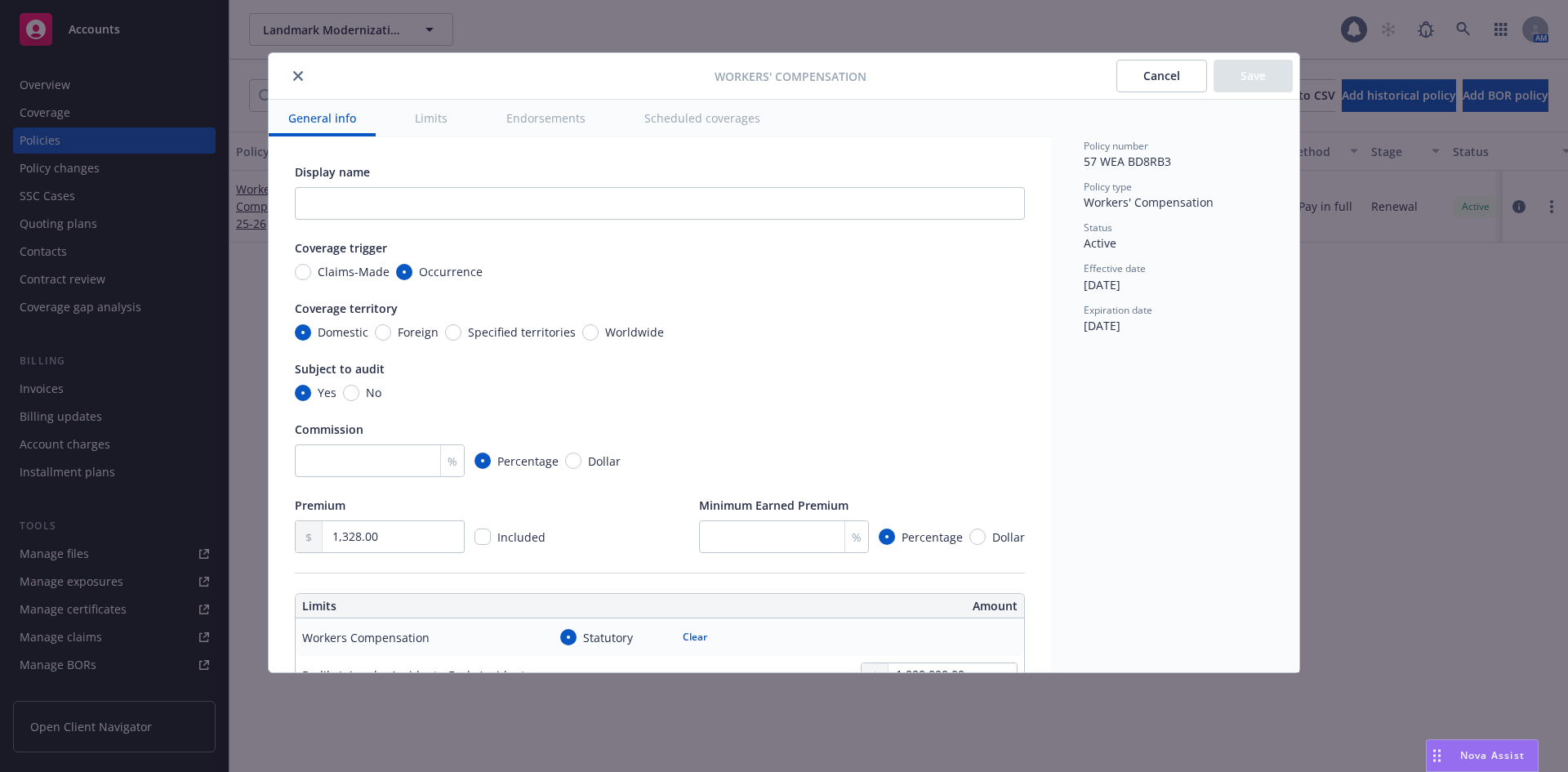
click at [291, 75] on button "close" at bounding box center [298, 75] width 20 height 20
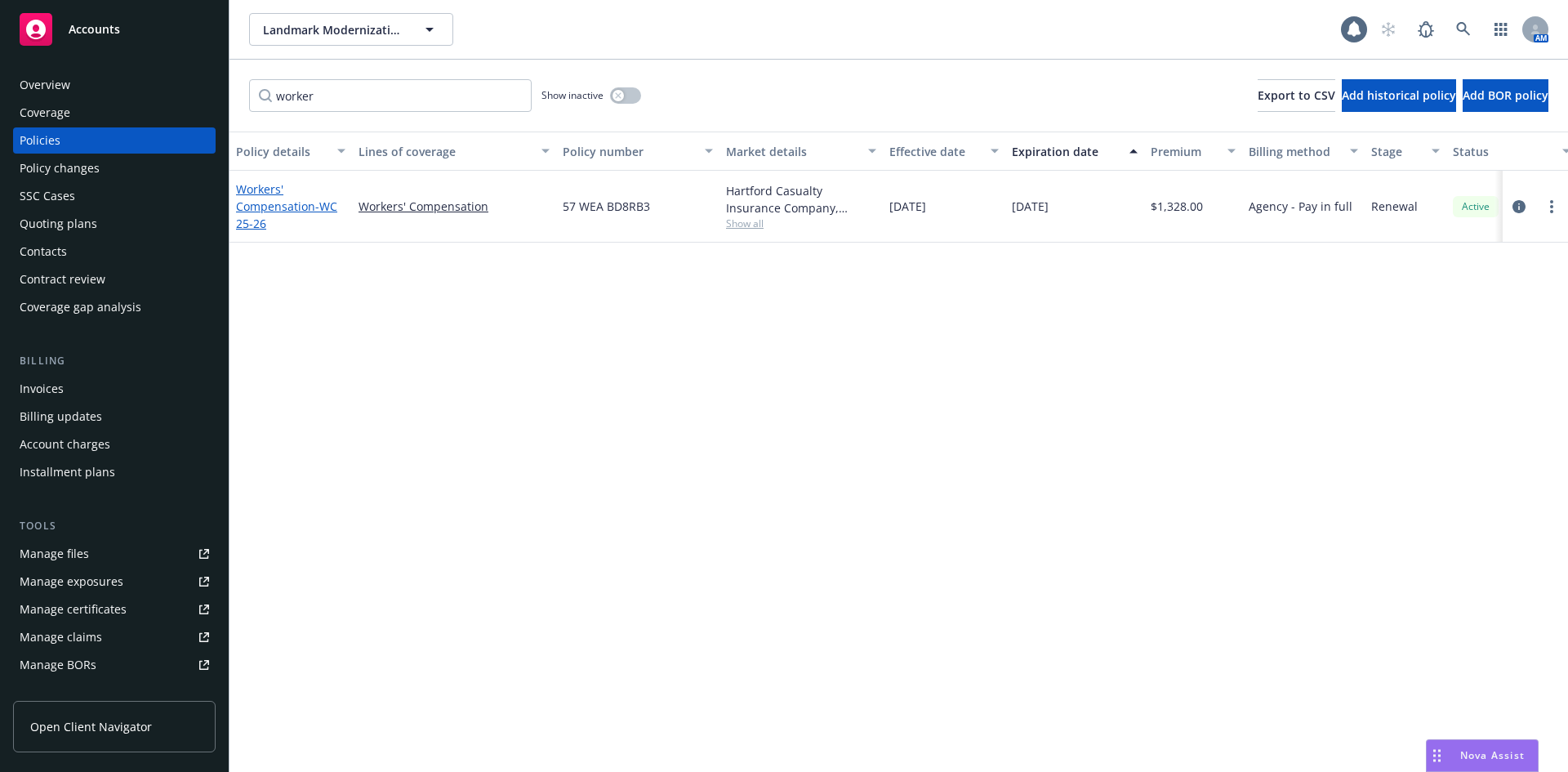
click at [274, 201] on link "Workers' Compensation - WC 25-26" at bounding box center [287, 206] width 102 height 50
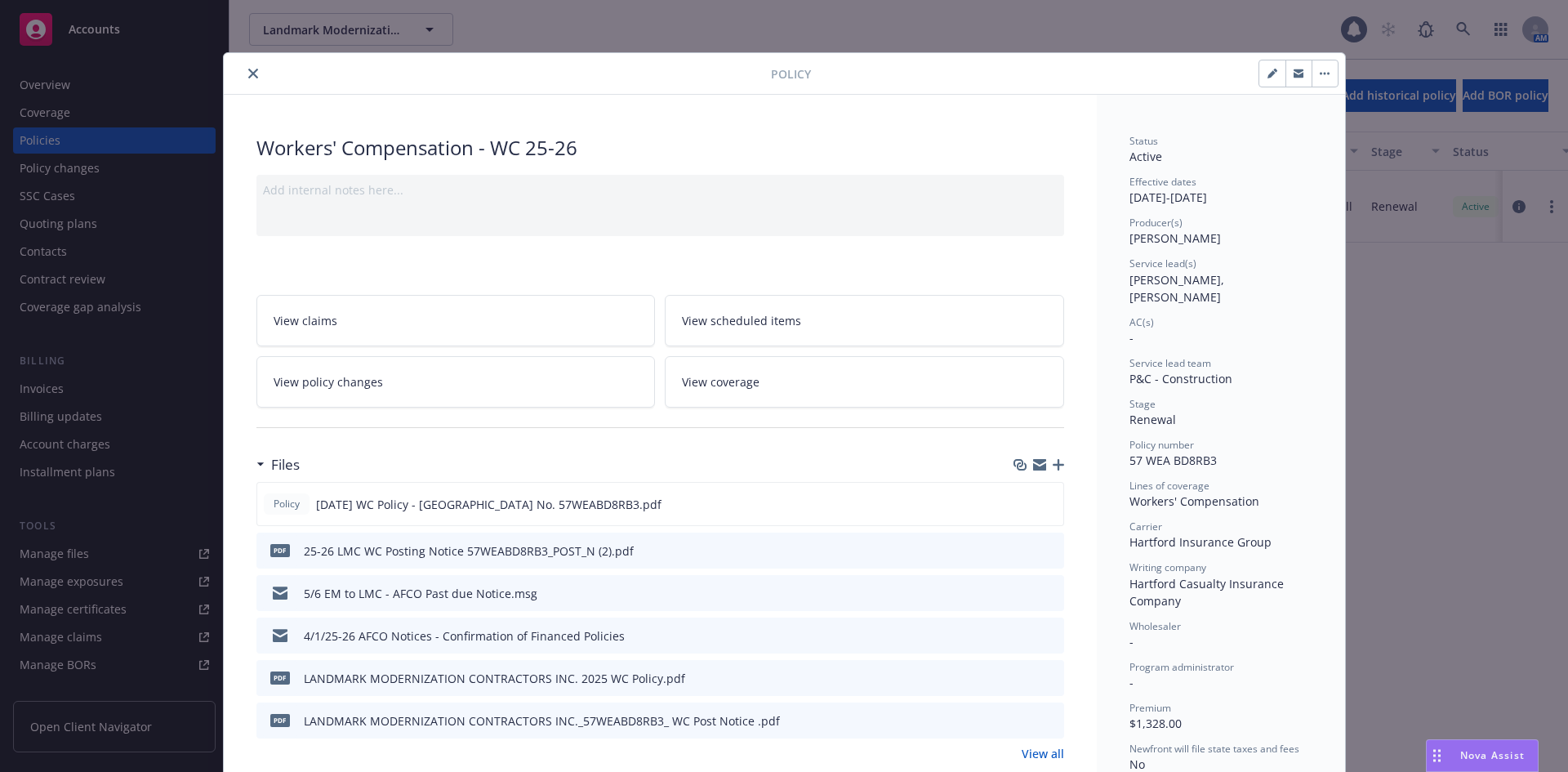
click at [248, 72] on icon "close" at bounding box center [253, 73] width 9 height 9
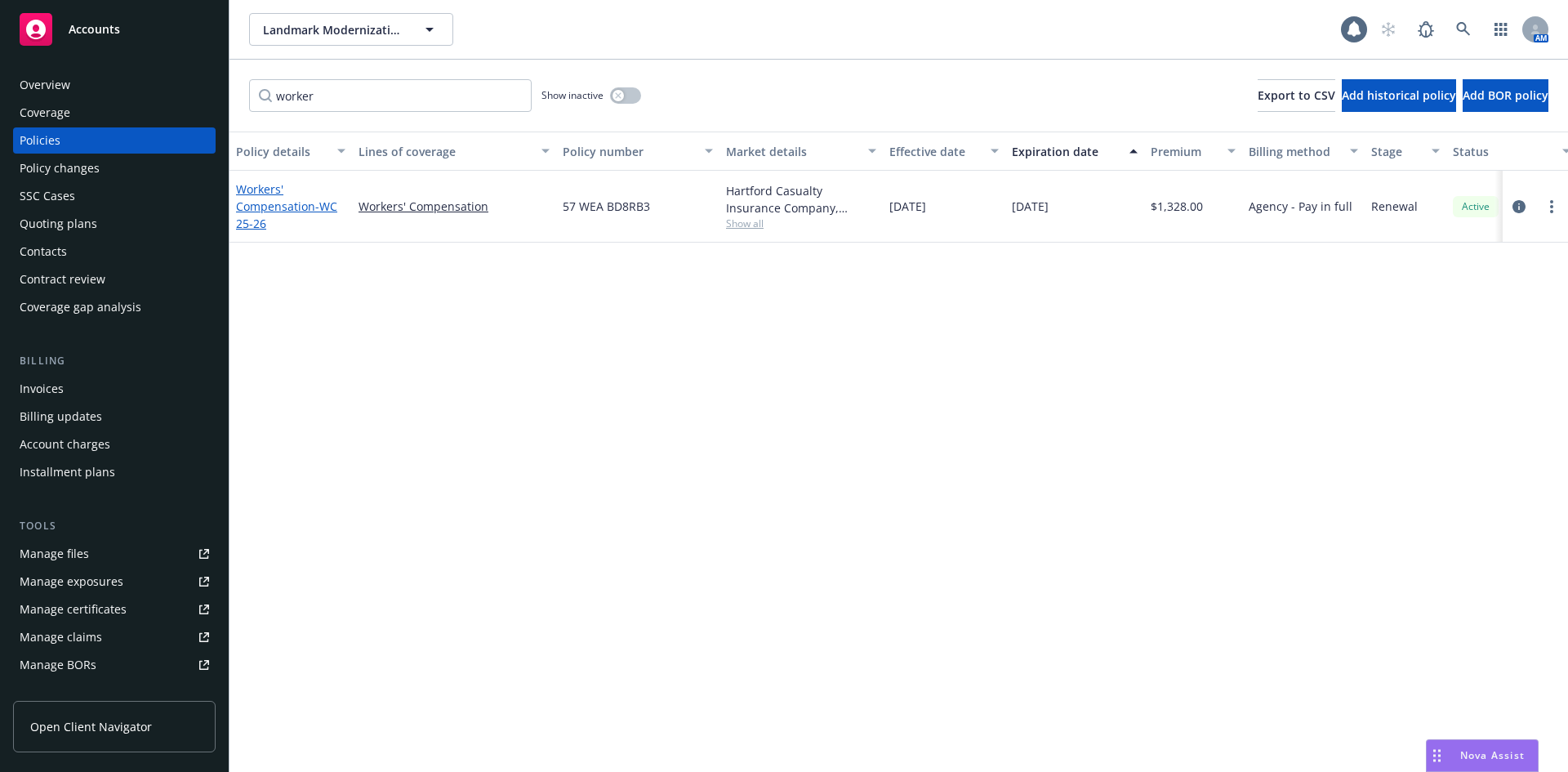
click at [307, 211] on link "Workers' Compensation - WC 25-26" at bounding box center [287, 206] width 102 height 50
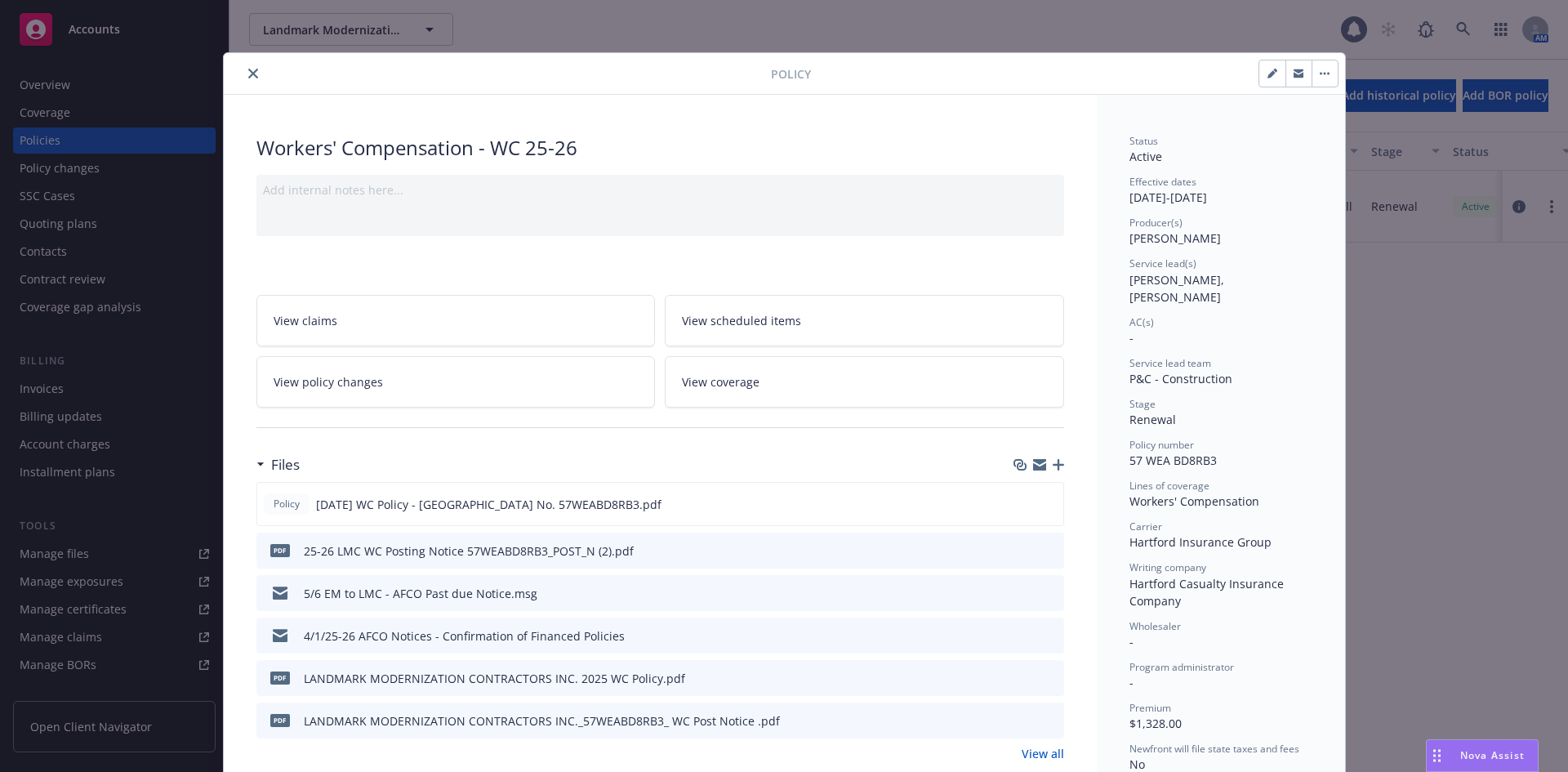
scroll to position [49, 0]
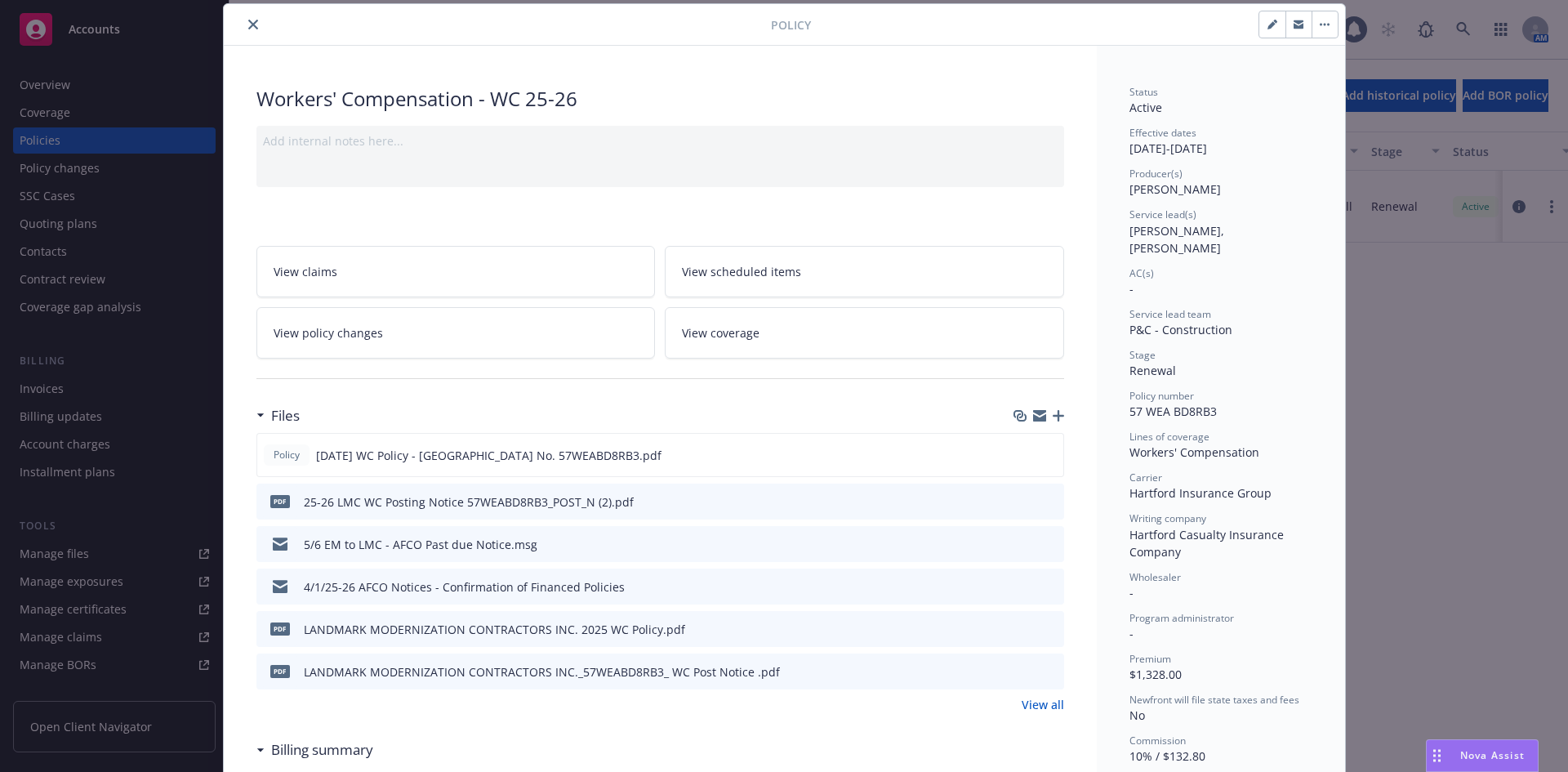
click at [251, 24] on icon "close" at bounding box center [253, 24] width 9 height 9
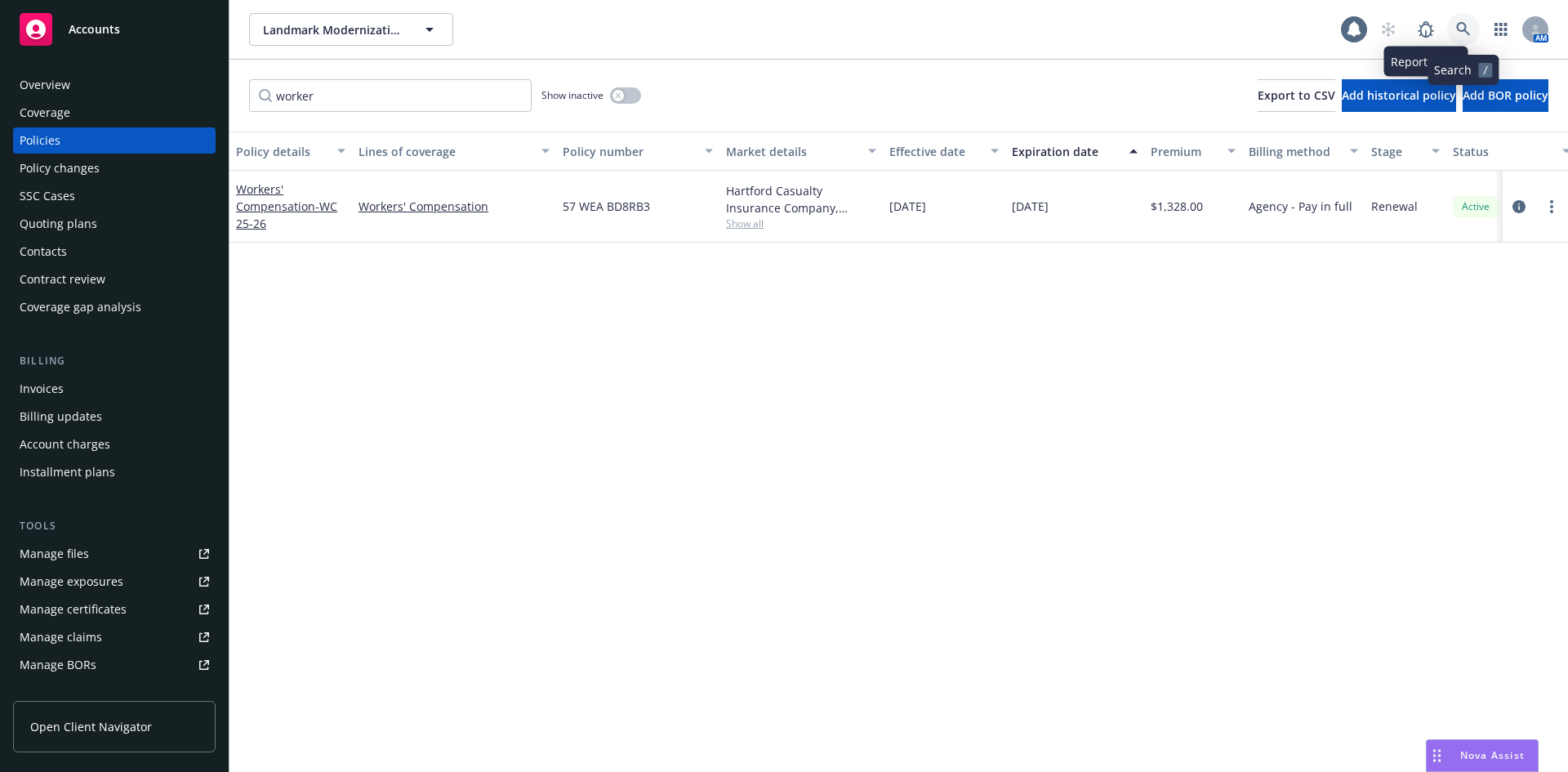
click at [1466, 22] on link at bounding box center [1463, 29] width 33 height 33
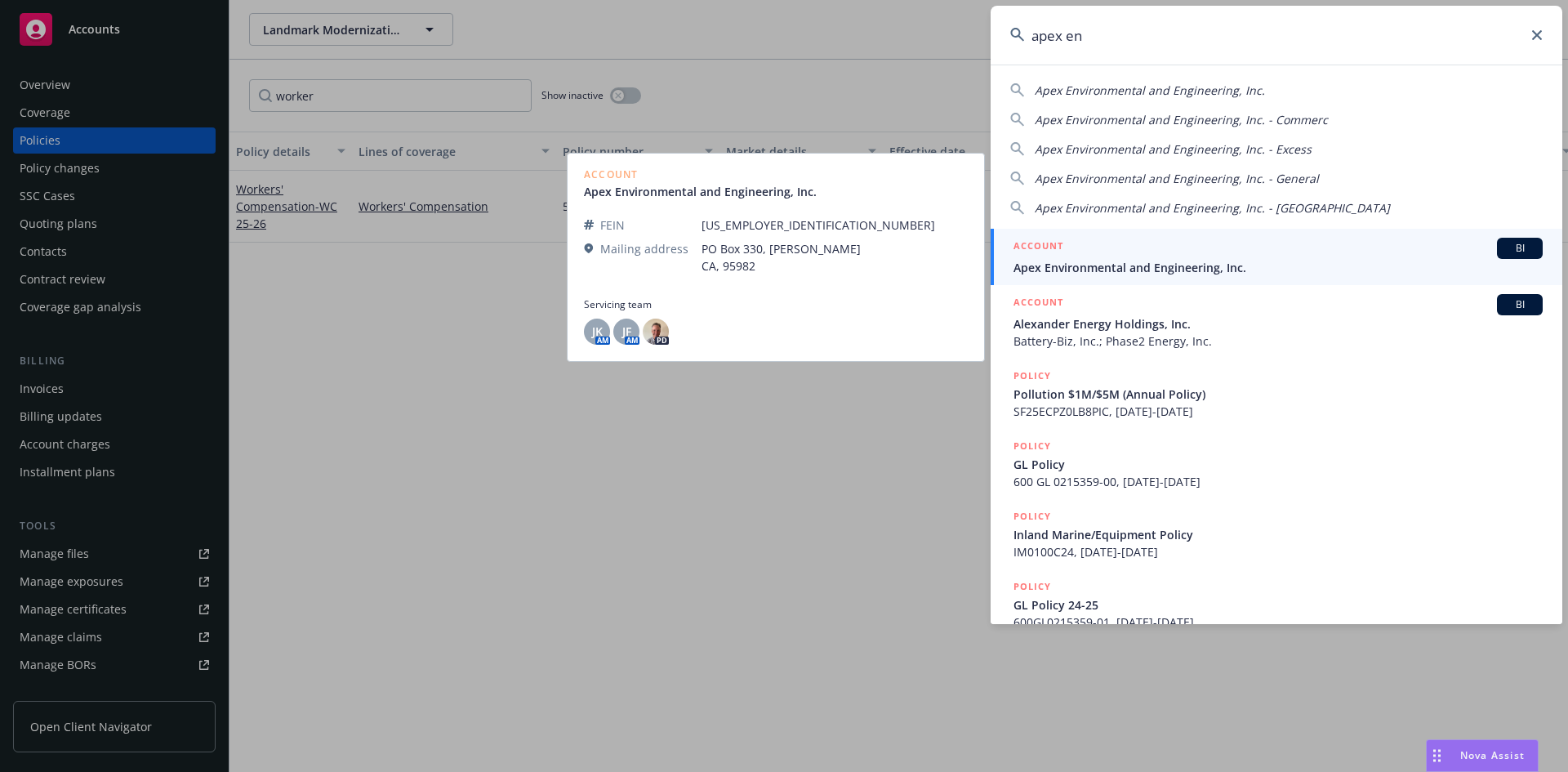
type input "apex en"
click at [1189, 262] on span "Apex Environmental and Engineering, Inc." at bounding box center [1278, 267] width 529 height 17
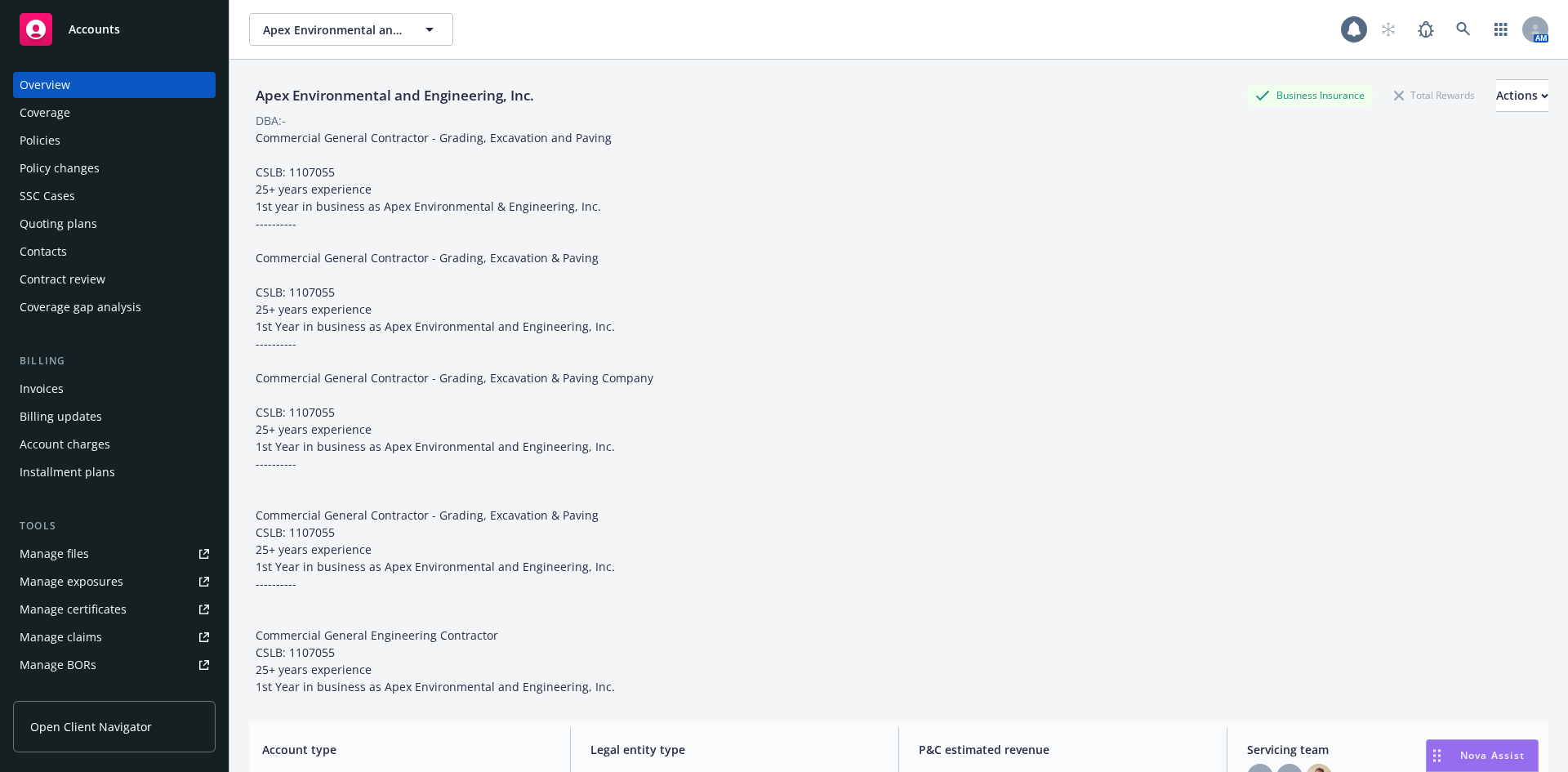
click at [112, 165] on div "Policy changes" at bounding box center [115, 168] width 190 height 26
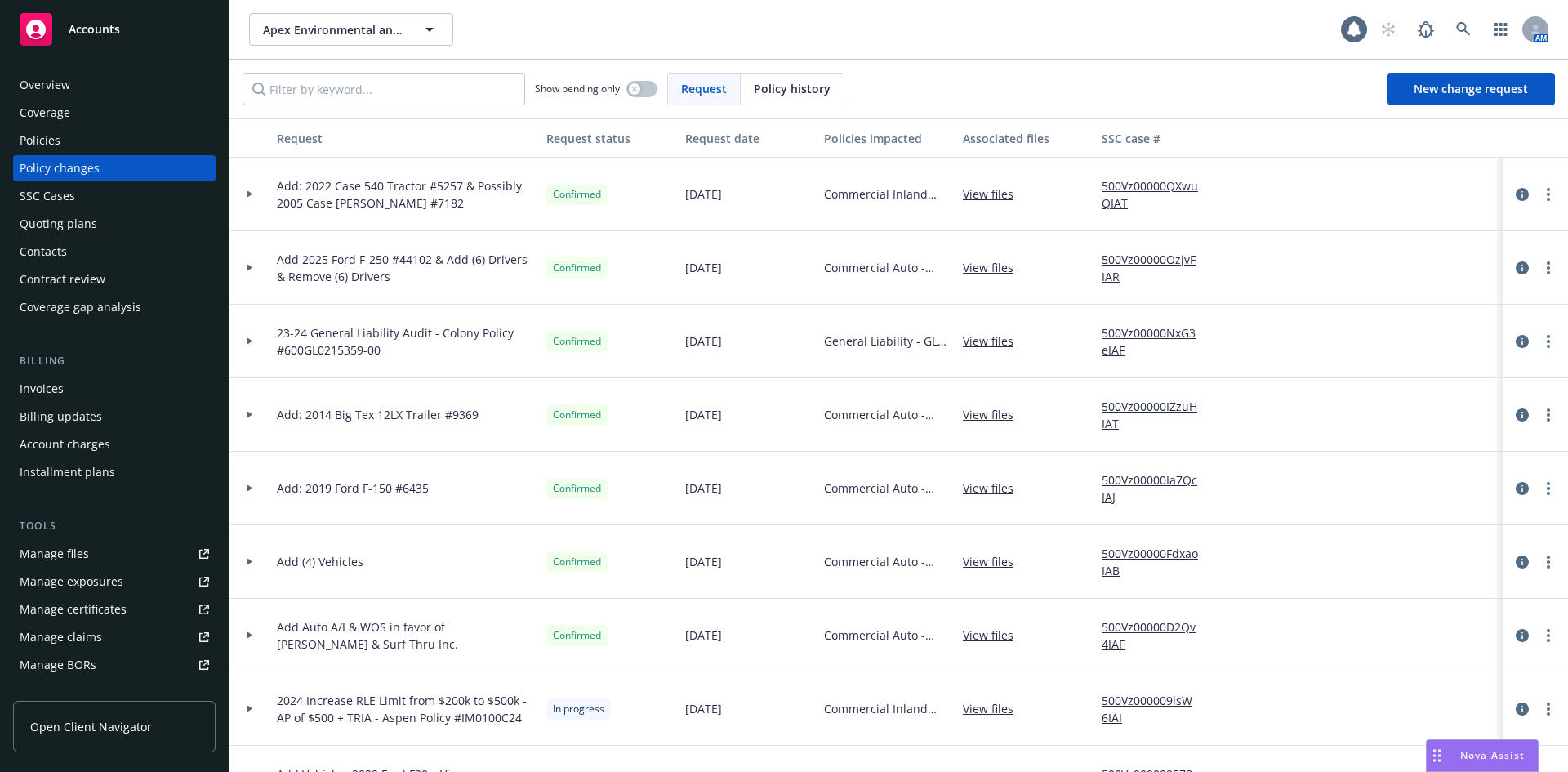
click at [256, 196] on div at bounding box center [250, 194] width 28 height 6
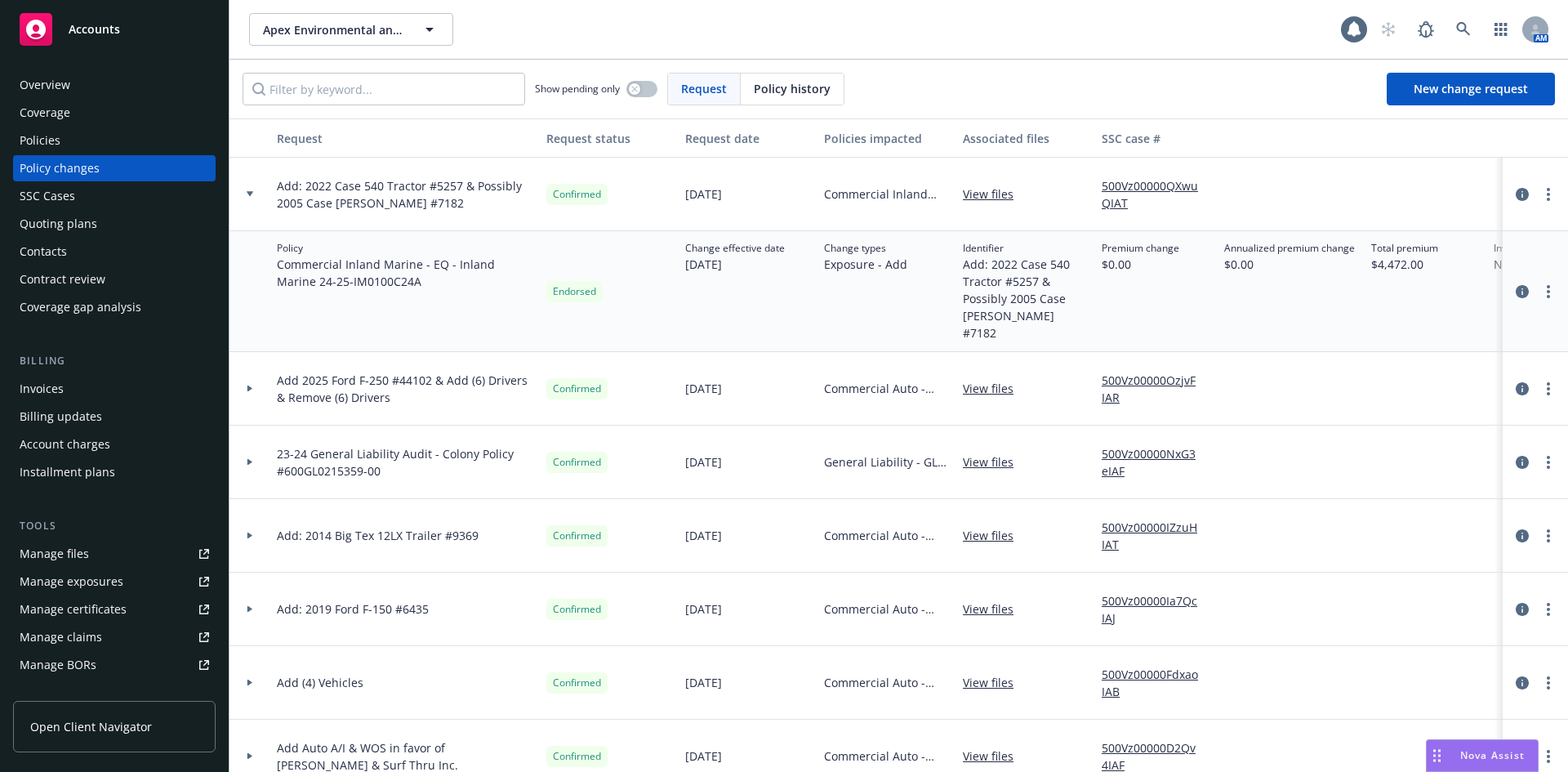
click at [987, 194] on link "View files" at bounding box center [995, 194] width 64 height 17
click at [1454, 24] on link at bounding box center [1463, 29] width 33 height 33
click at [1544, 34] on div at bounding box center [1535, 29] width 26 height 26
click at [125, 78] on div "Overview" at bounding box center [115, 85] width 190 height 26
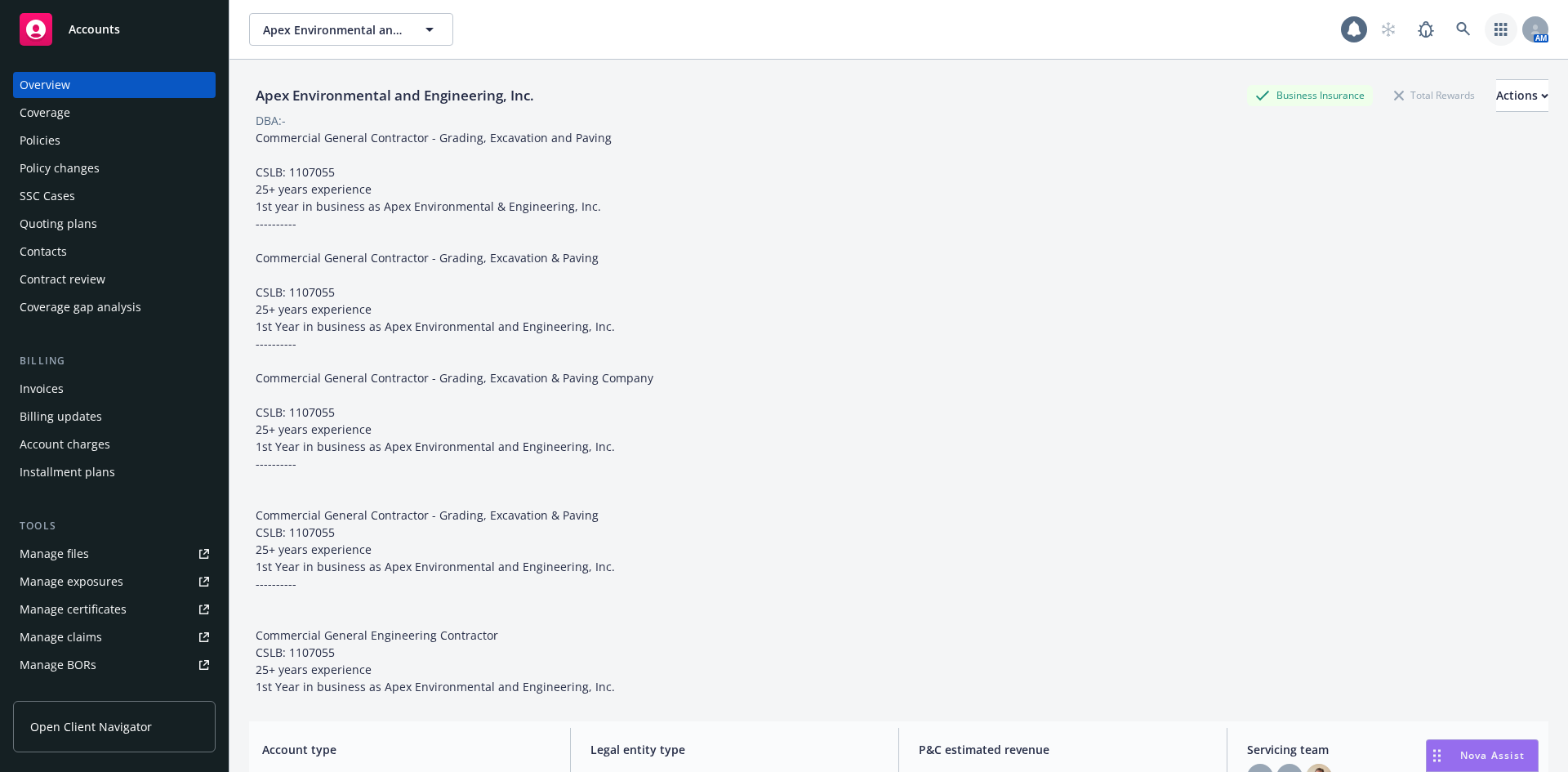
click at [1484, 30] on link "button" at bounding box center [1500, 29] width 33 height 33
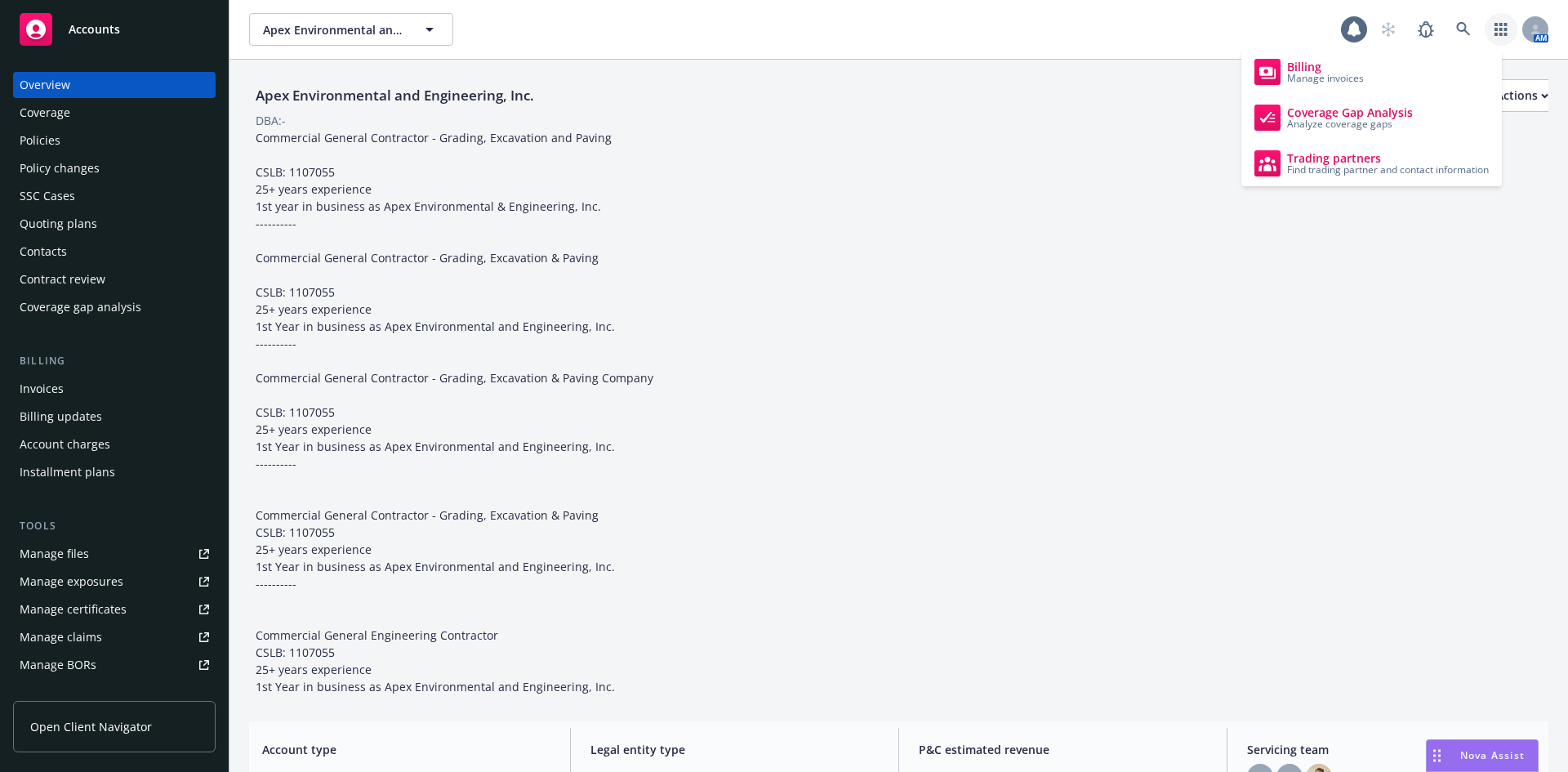
click at [1484, 30] on link "button" at bounding box center [1500, 29] width 33 height 33
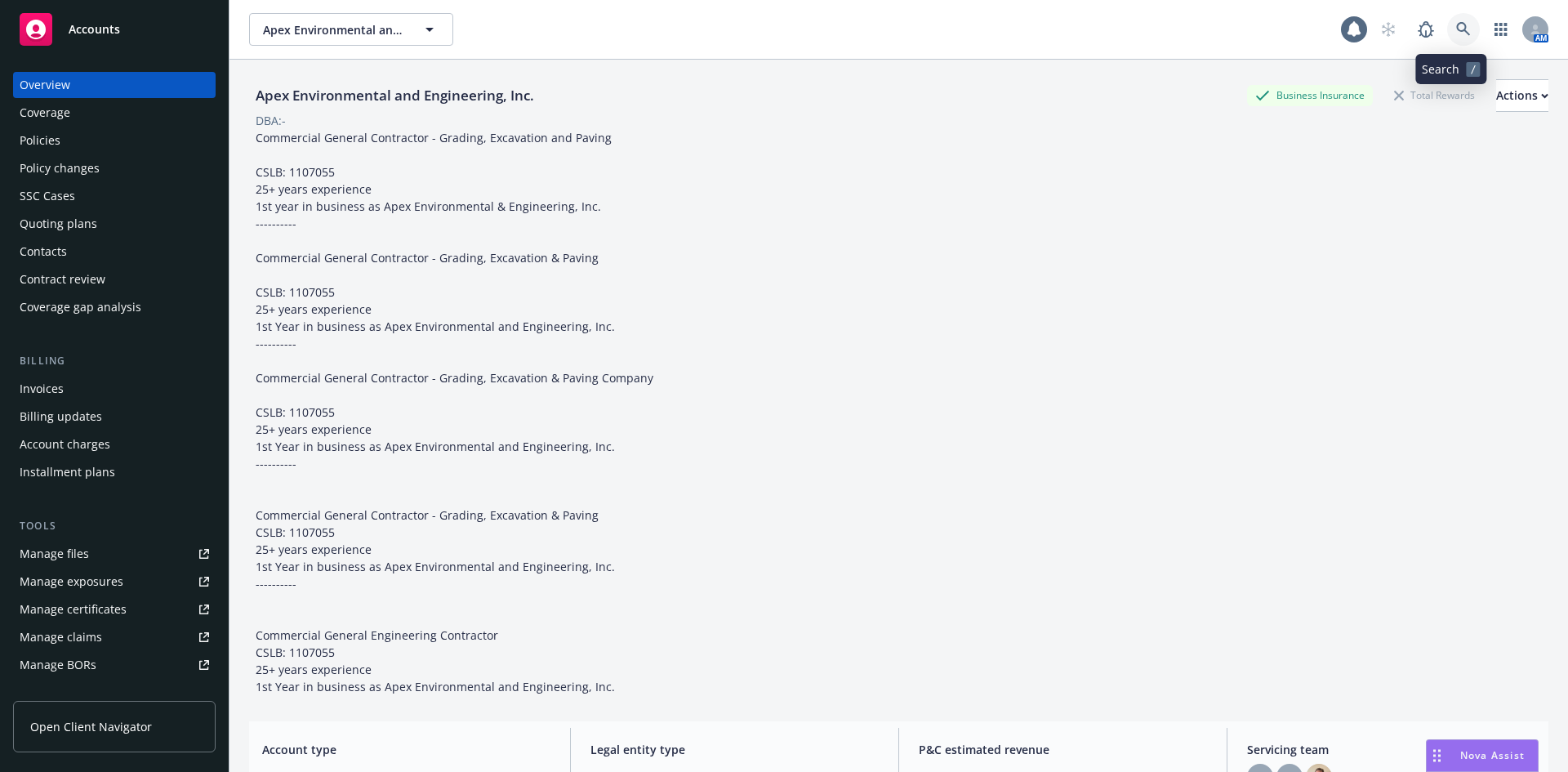
click at [1456, 34] on icon at bounding box center [1463, 28] width 14 height 14
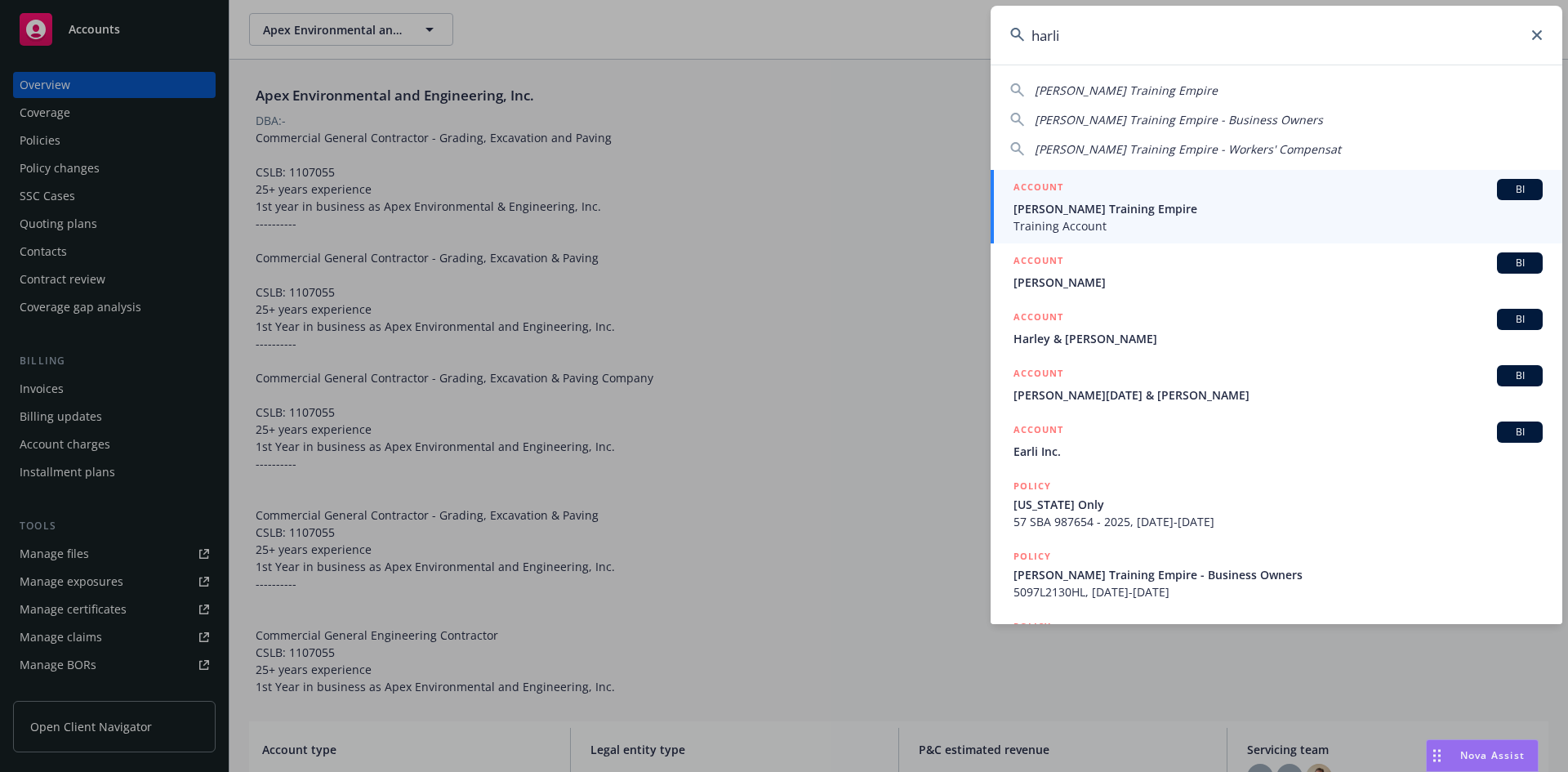
type input "harli"
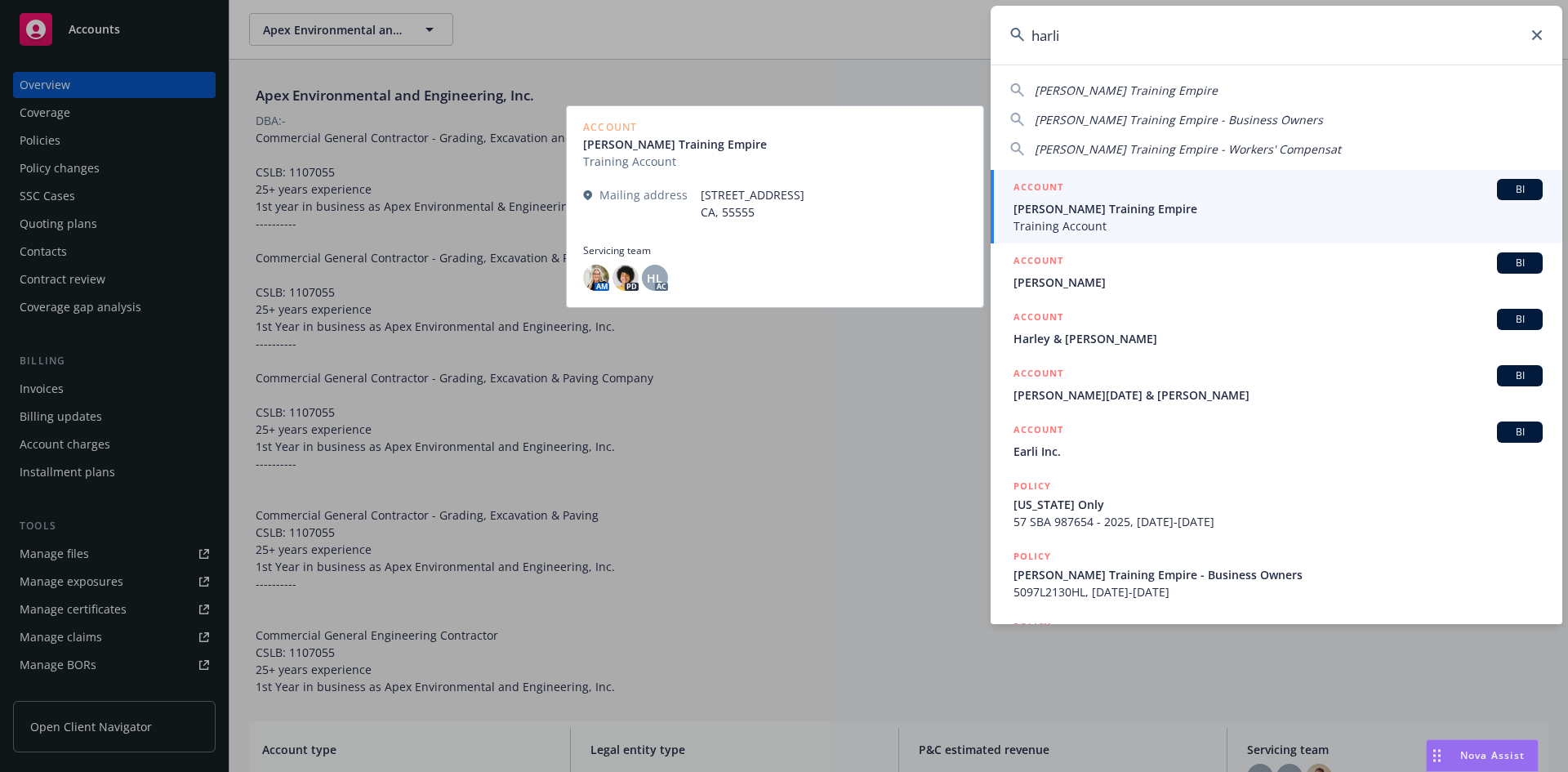
click at [1145, 199] on div "ACCOUNT BI" at bounding box center [1278, 189] width 529 height 22
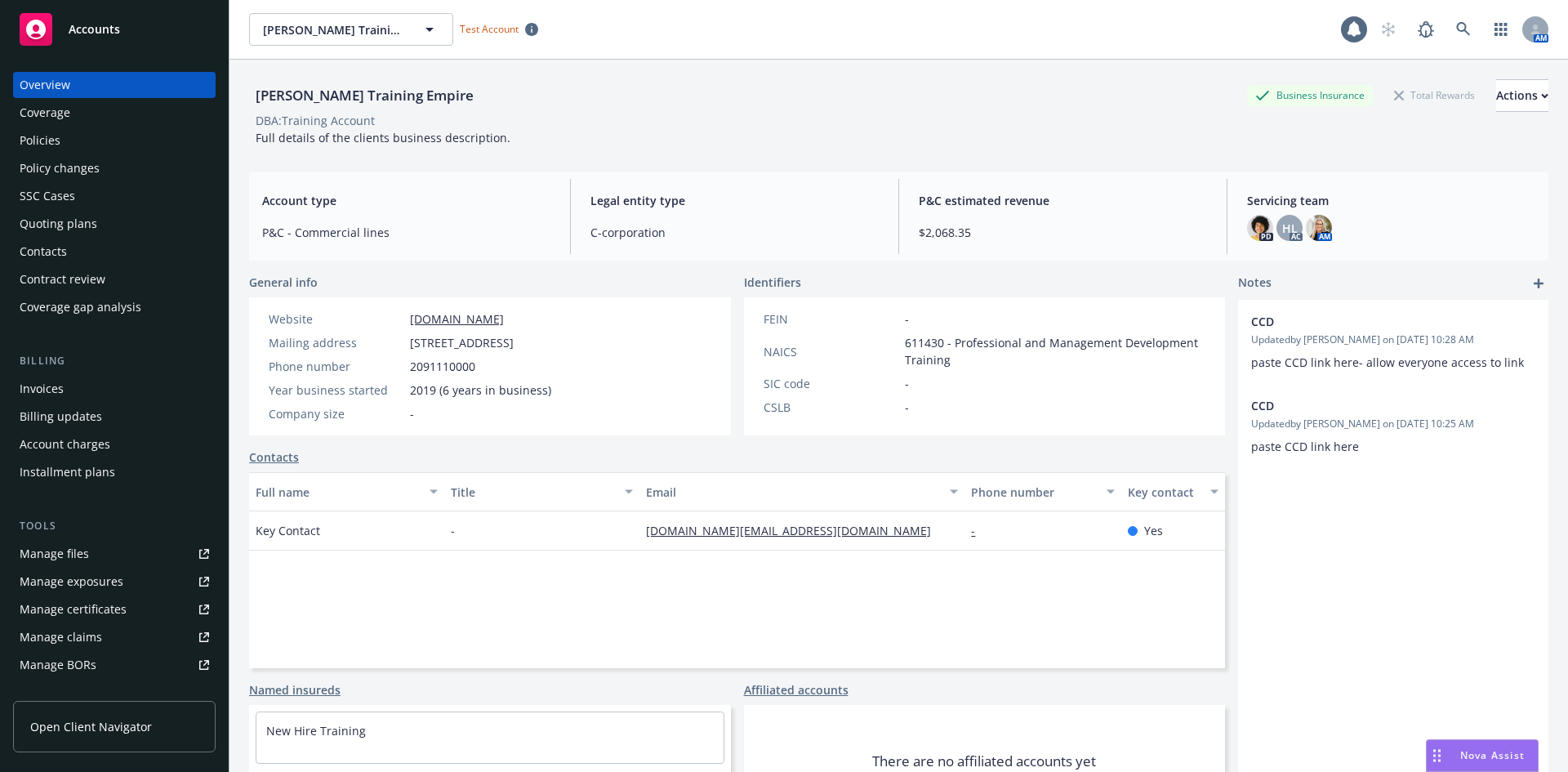
click at [99, 134] on div "Policies" at bounding box center [115, 141] width 190 height 26
